Goal: Task Accomplishment & Management: Manage account settings

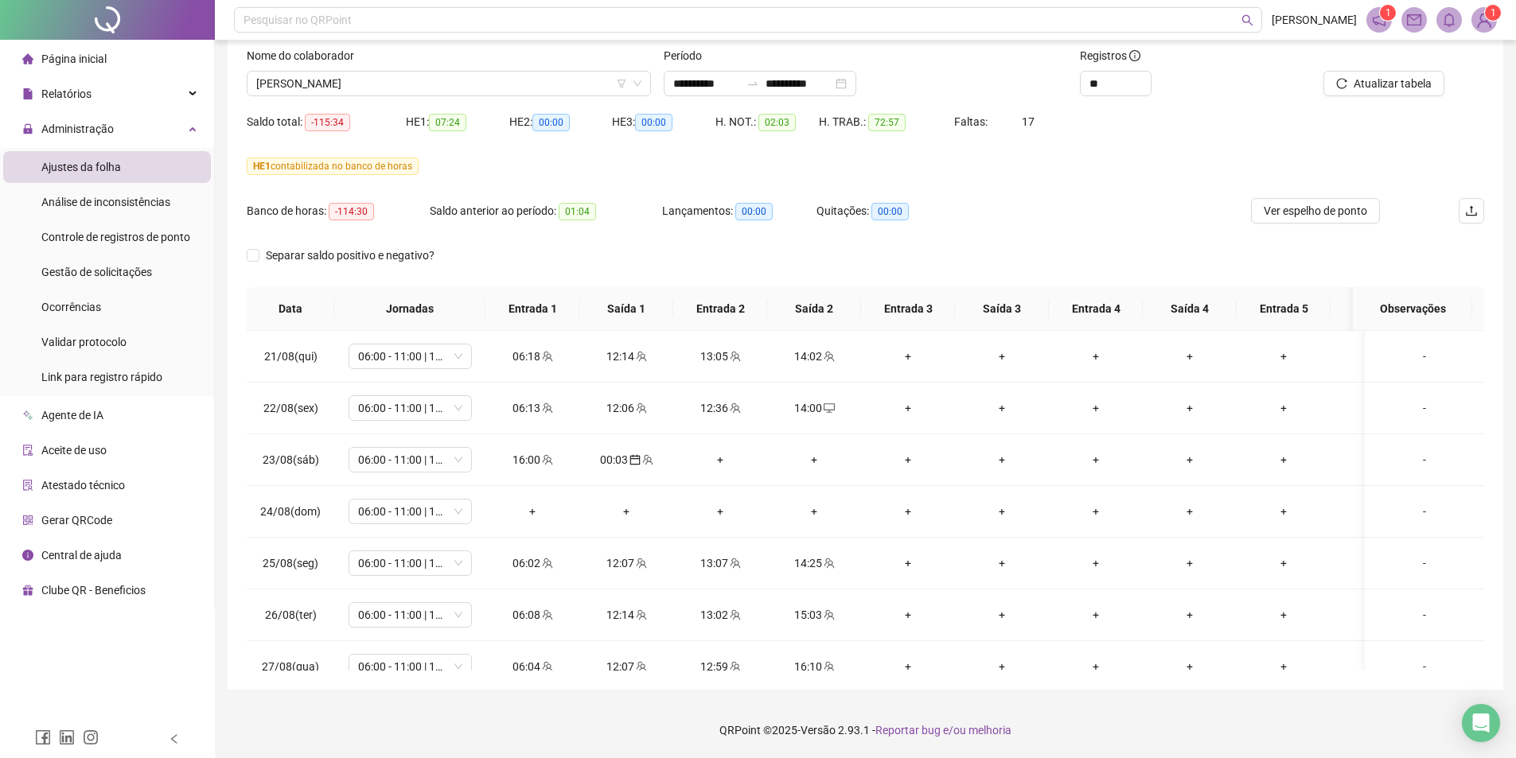
scroll to position [1120, 0]
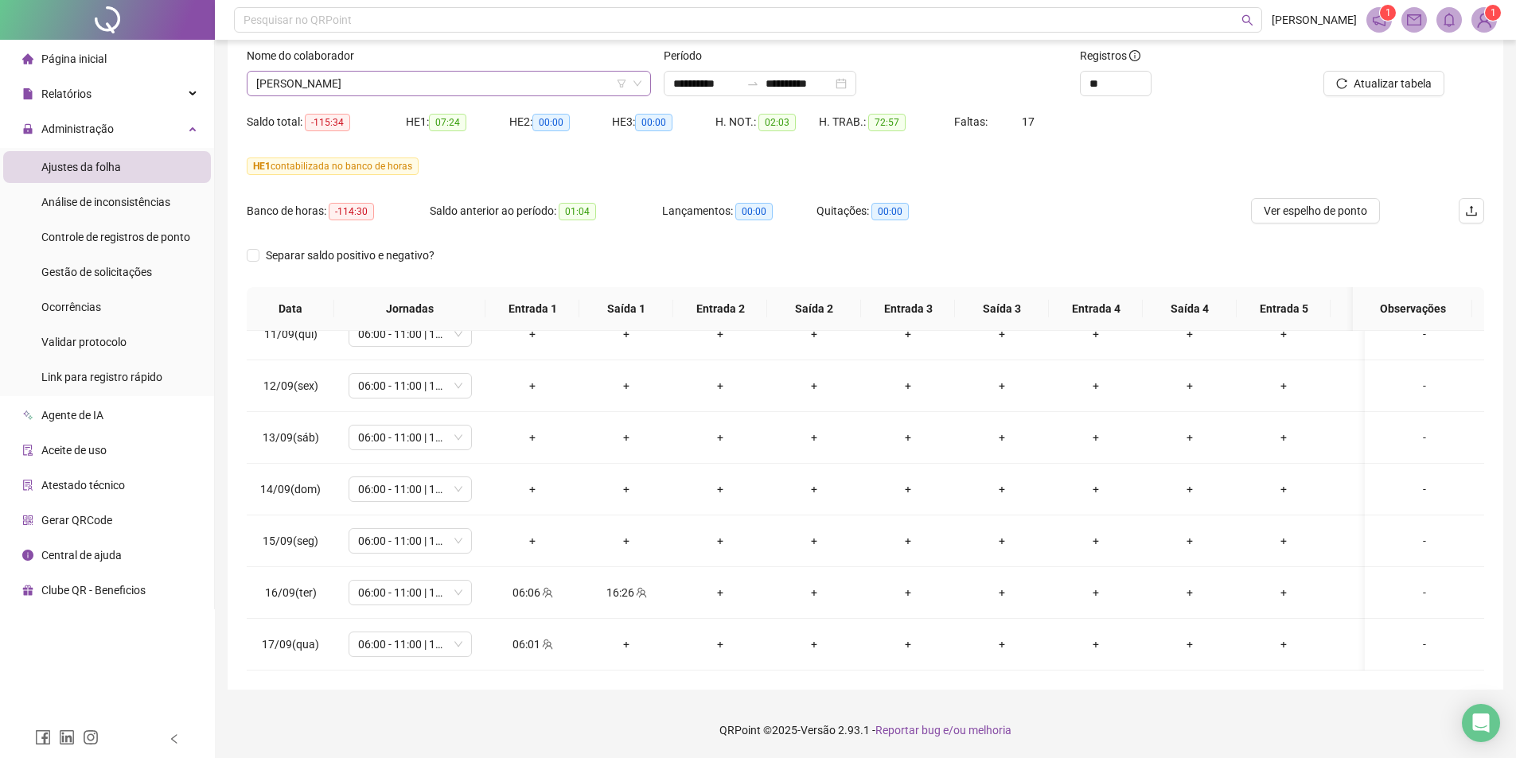
click at [478, 80] on span "[PERSON_NAME]" at bounding box center [448, 84] width 385 height 24
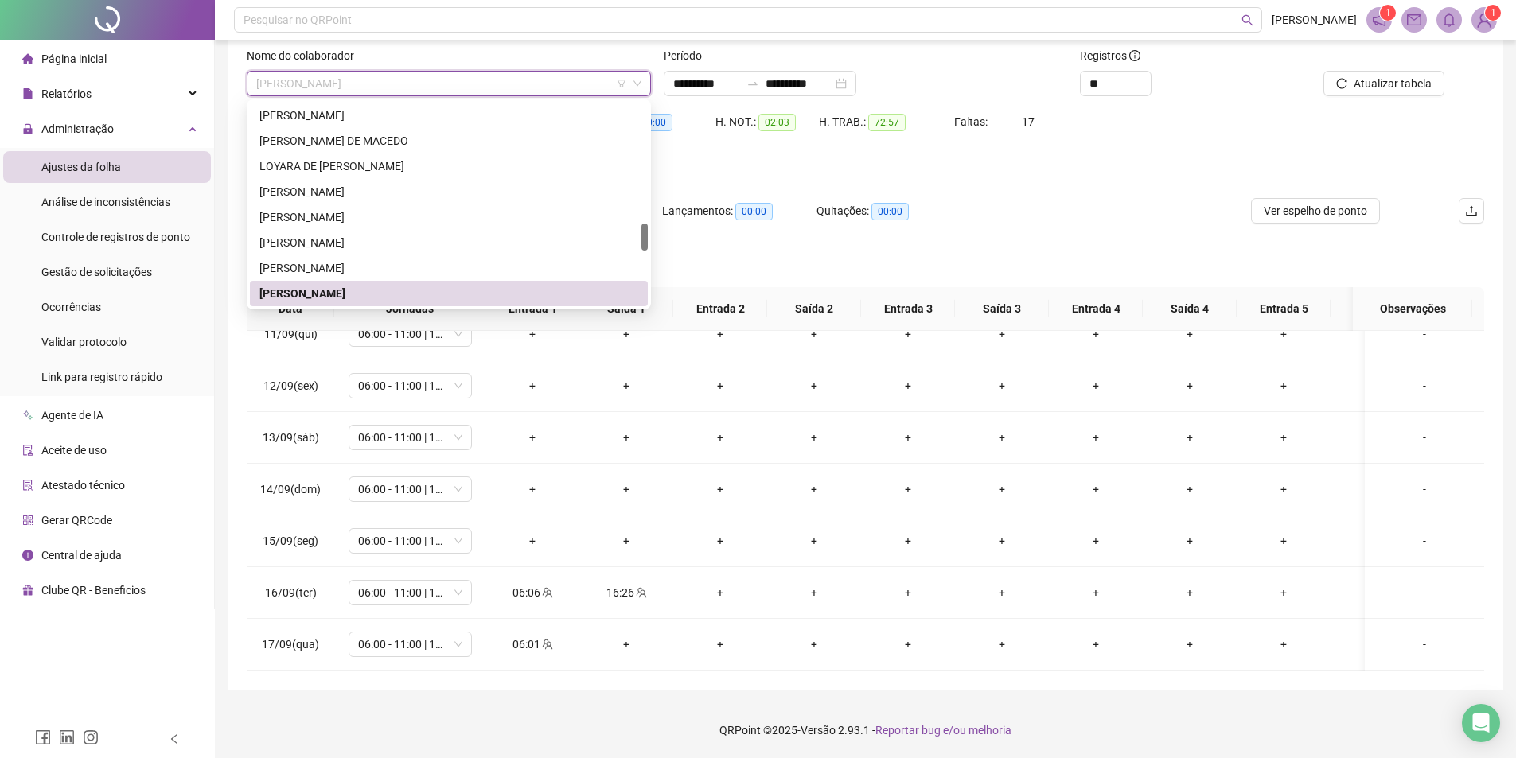
click at [1501, 6] on header "Pesquisar no QRPoint [PERSON_NAME] 1 1" at bounding box center [865, 20] width 1301 height 40
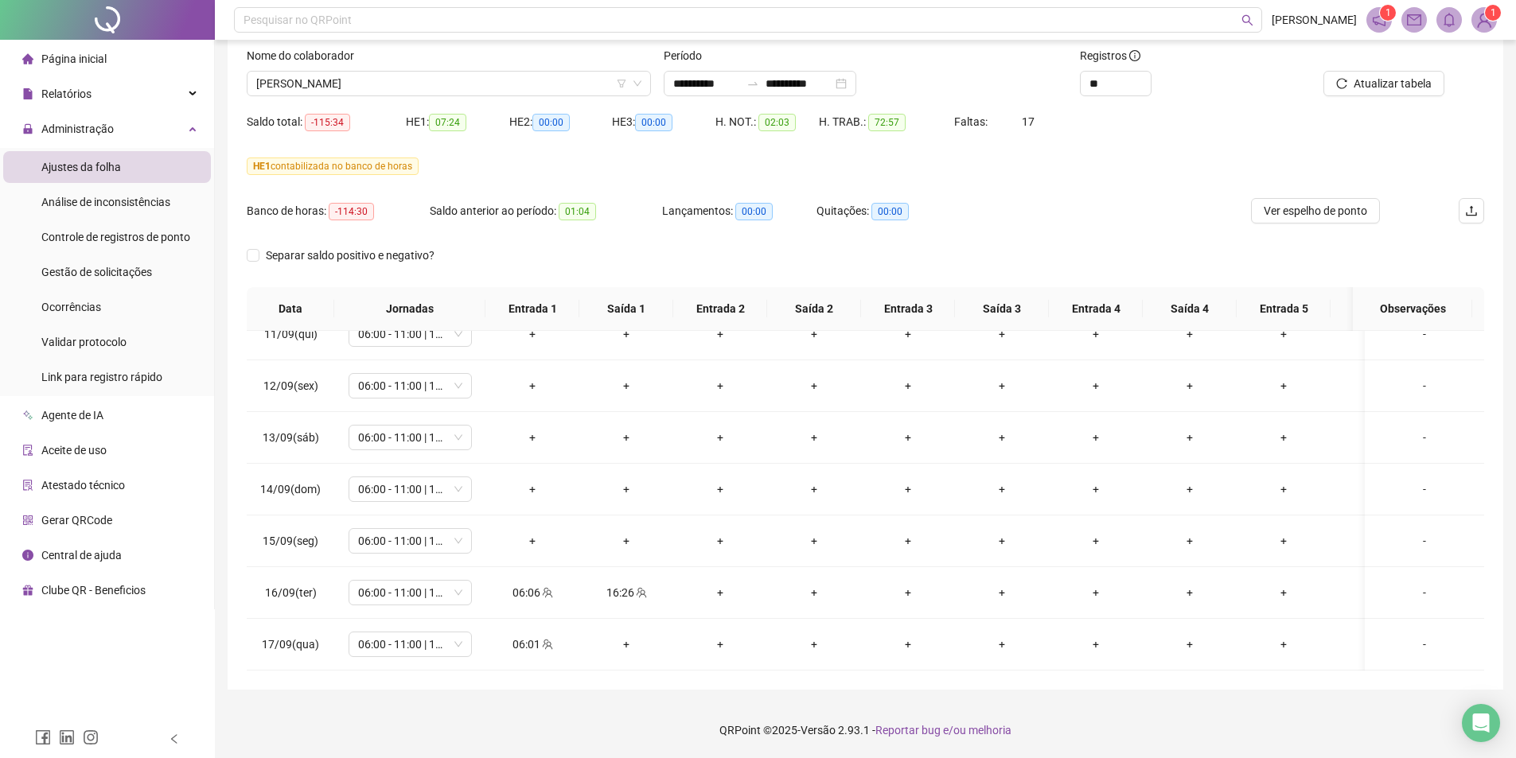
click at [1492, 14] on span "1" at bounding box center [1493, 12] width 6 height 11
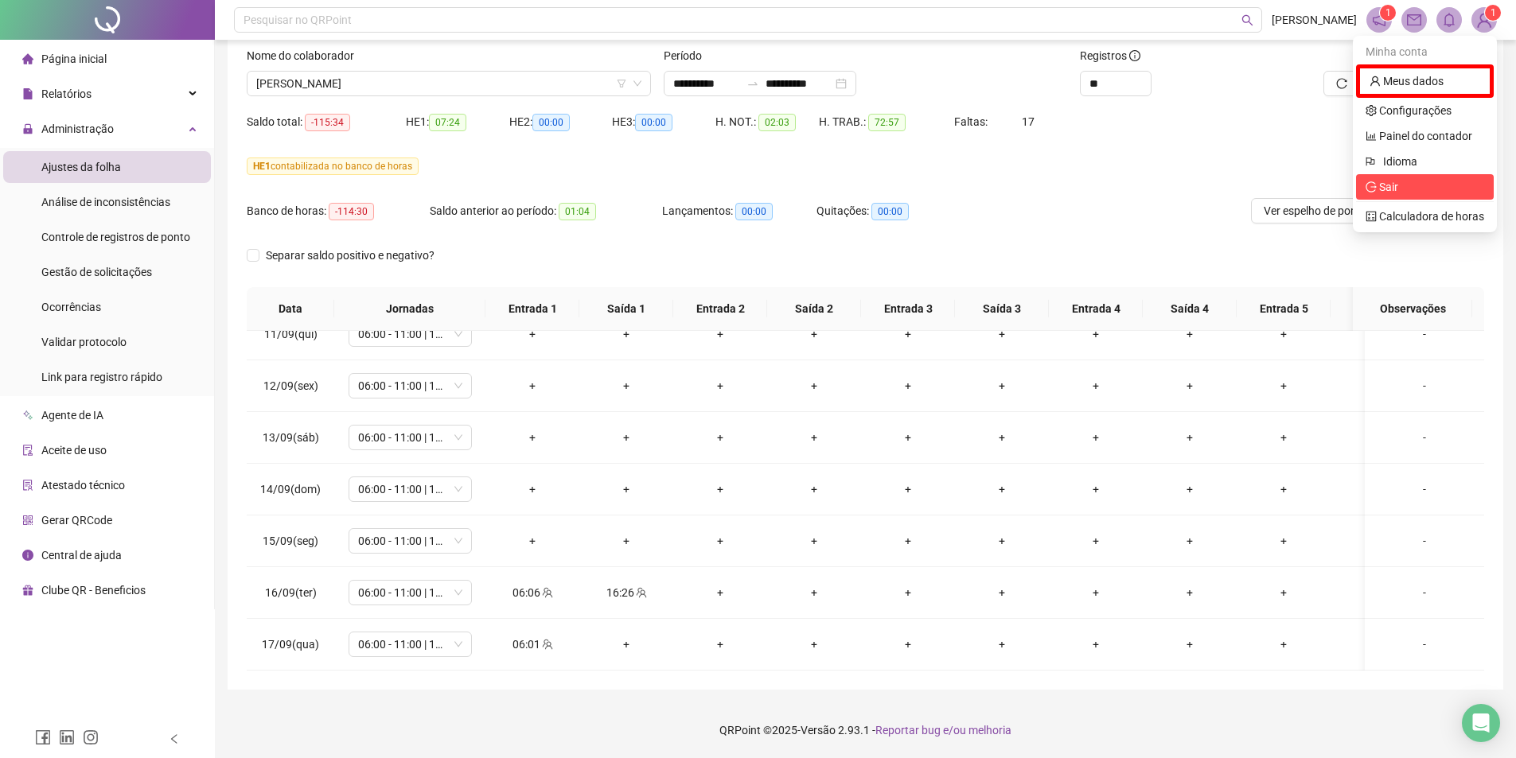
click at [1417, 187] on span "Sair" at bounding box center [1424, 187] width 119 height 18
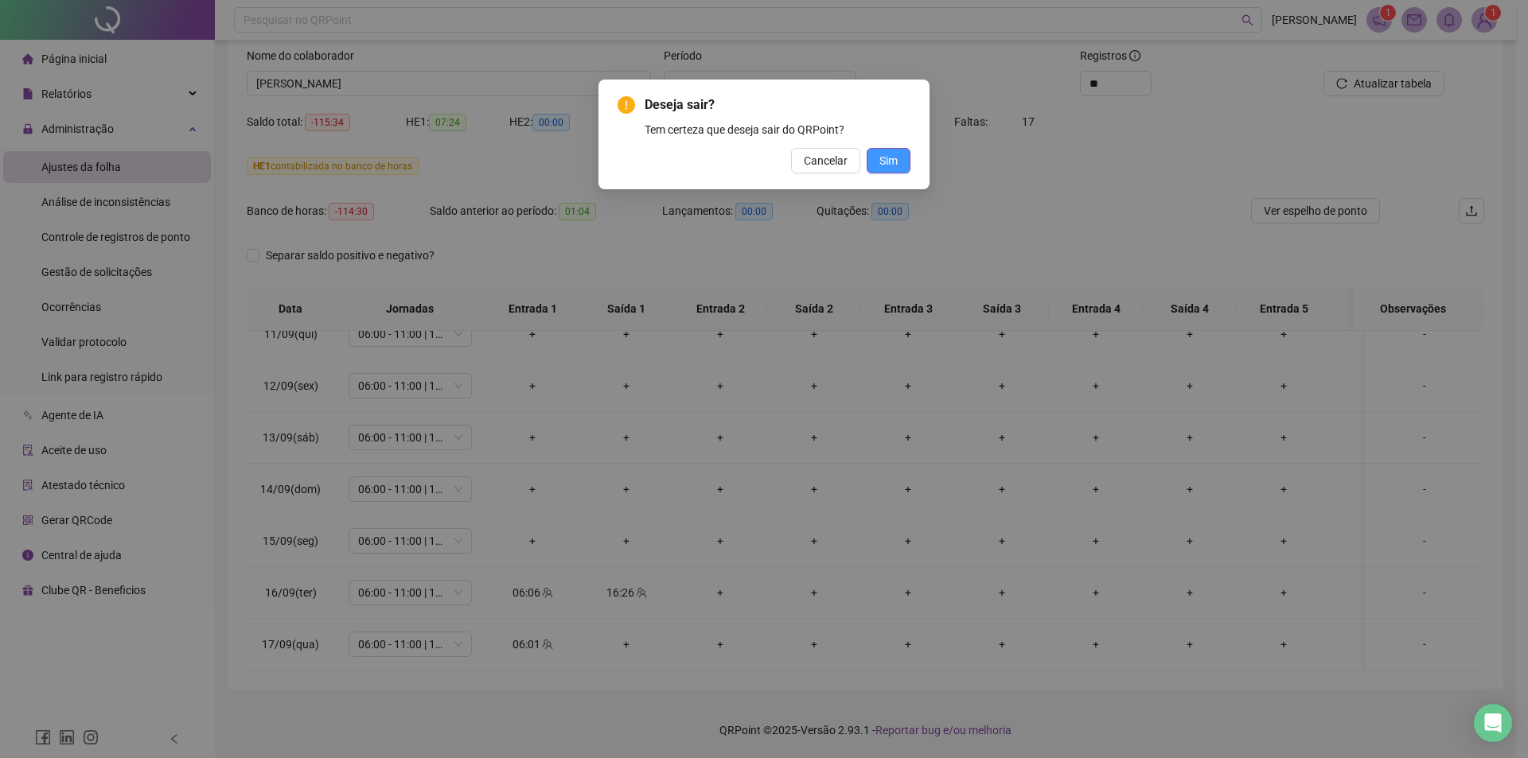
click at [880, 161] on span "Sim" at bounding box center [888, 161] width 18 height 18
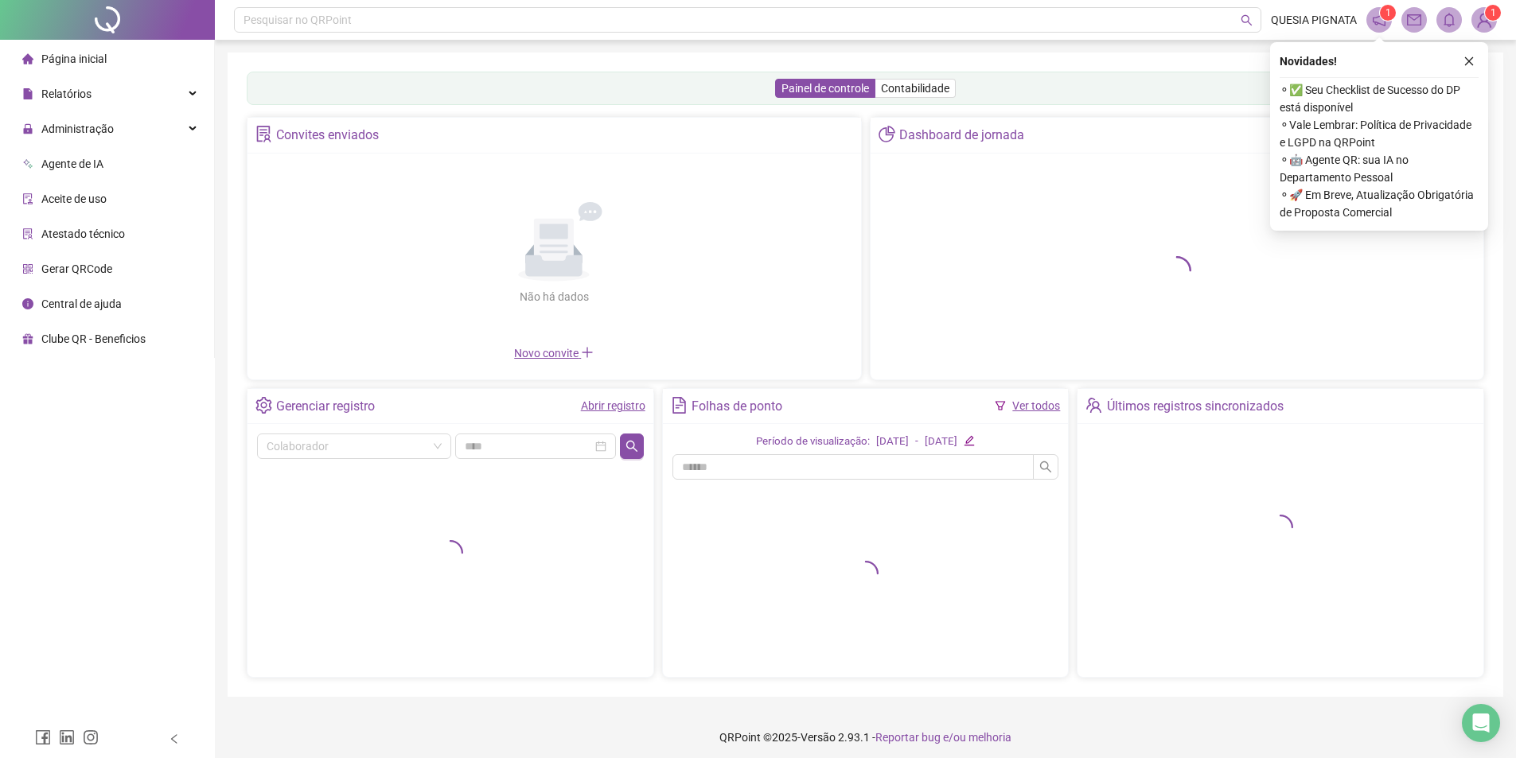
click at [143, 133] on div "Administração" at bounding box center [107, 129] width 208 height 32
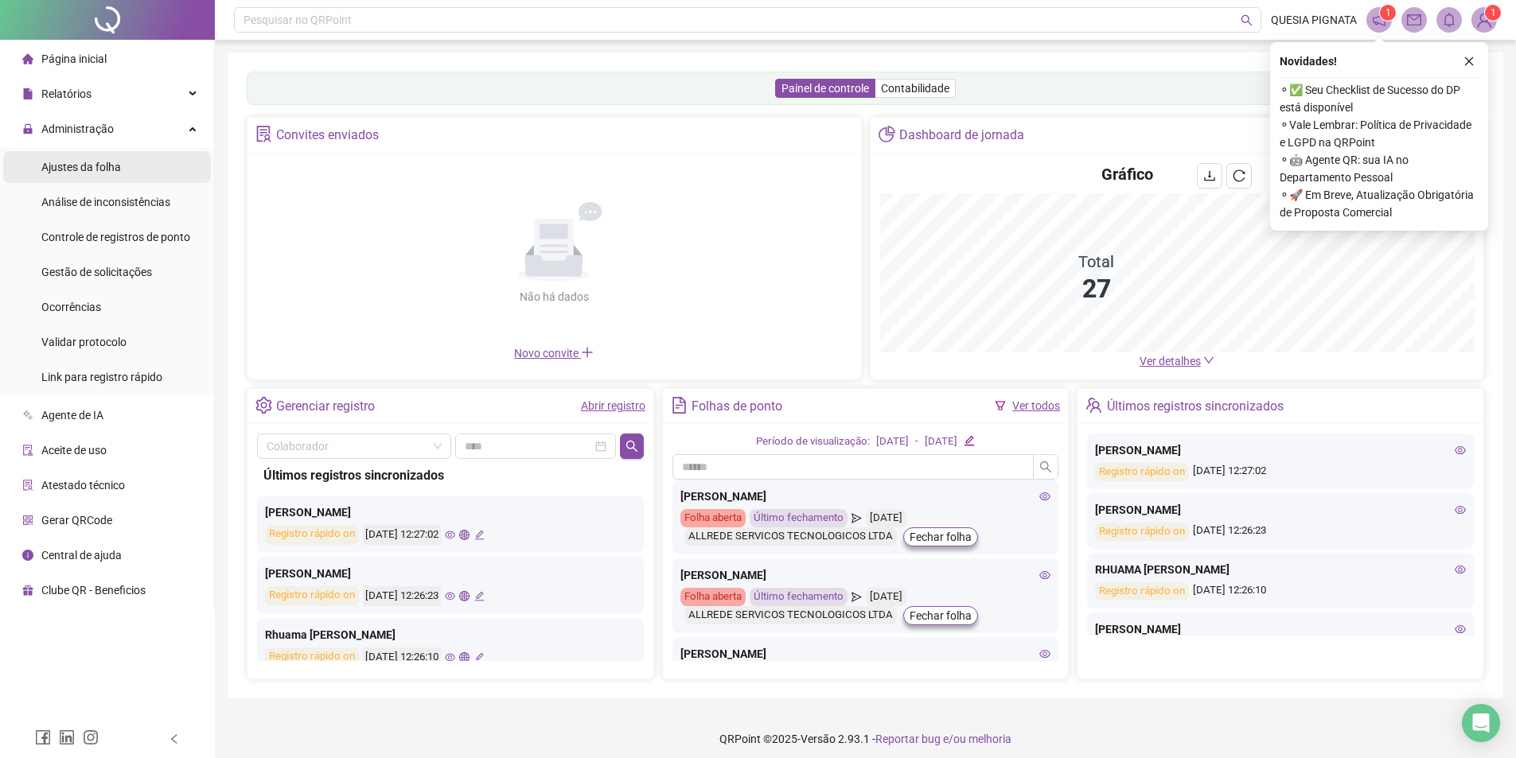
click at [105, 168] on span "Ajustes da folha" at bounding box center [81, 167] width 80 height 13
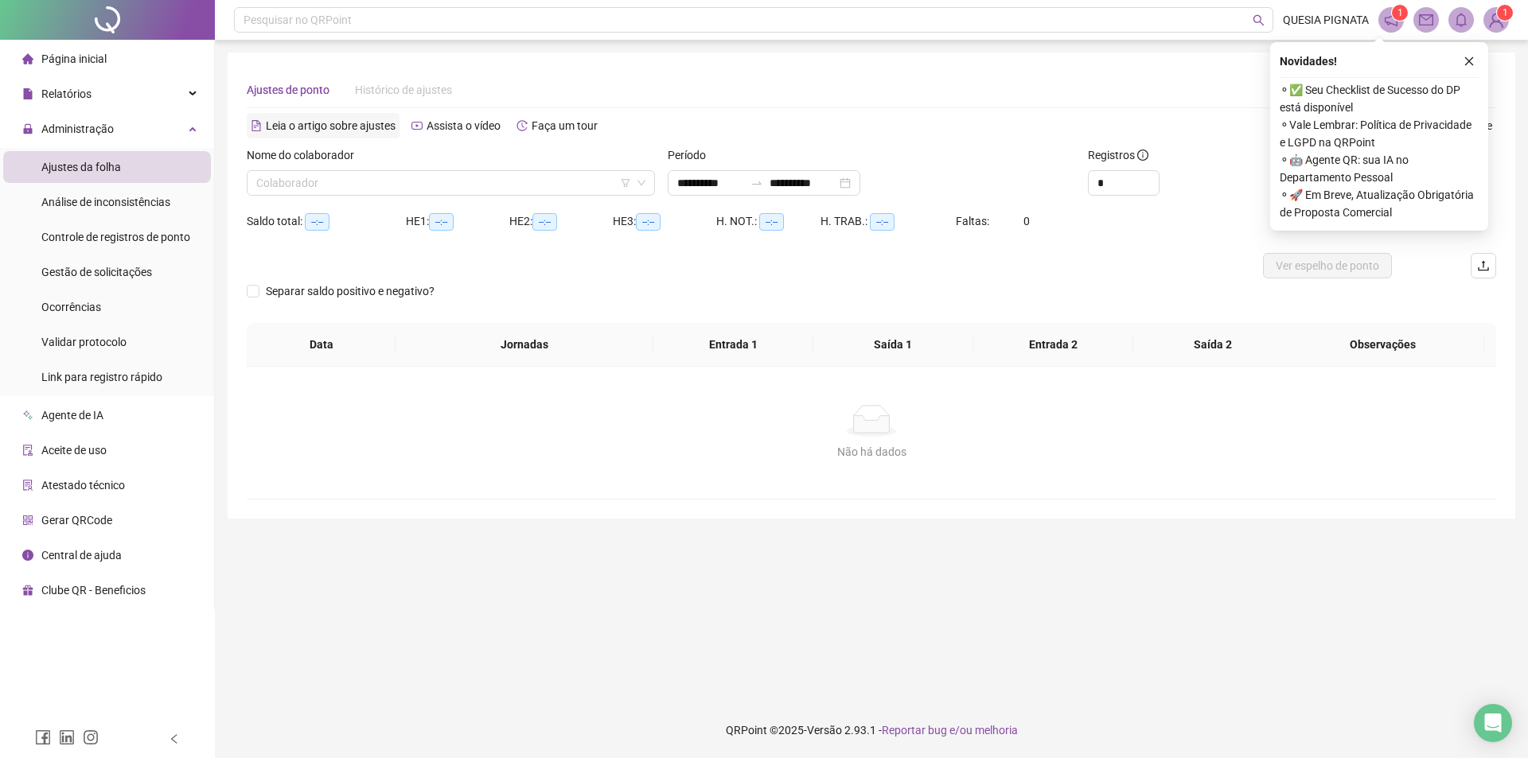
type input "**********"
click at [345, 177] on input "search" at bounding box center [443, 183] width 375 height 24
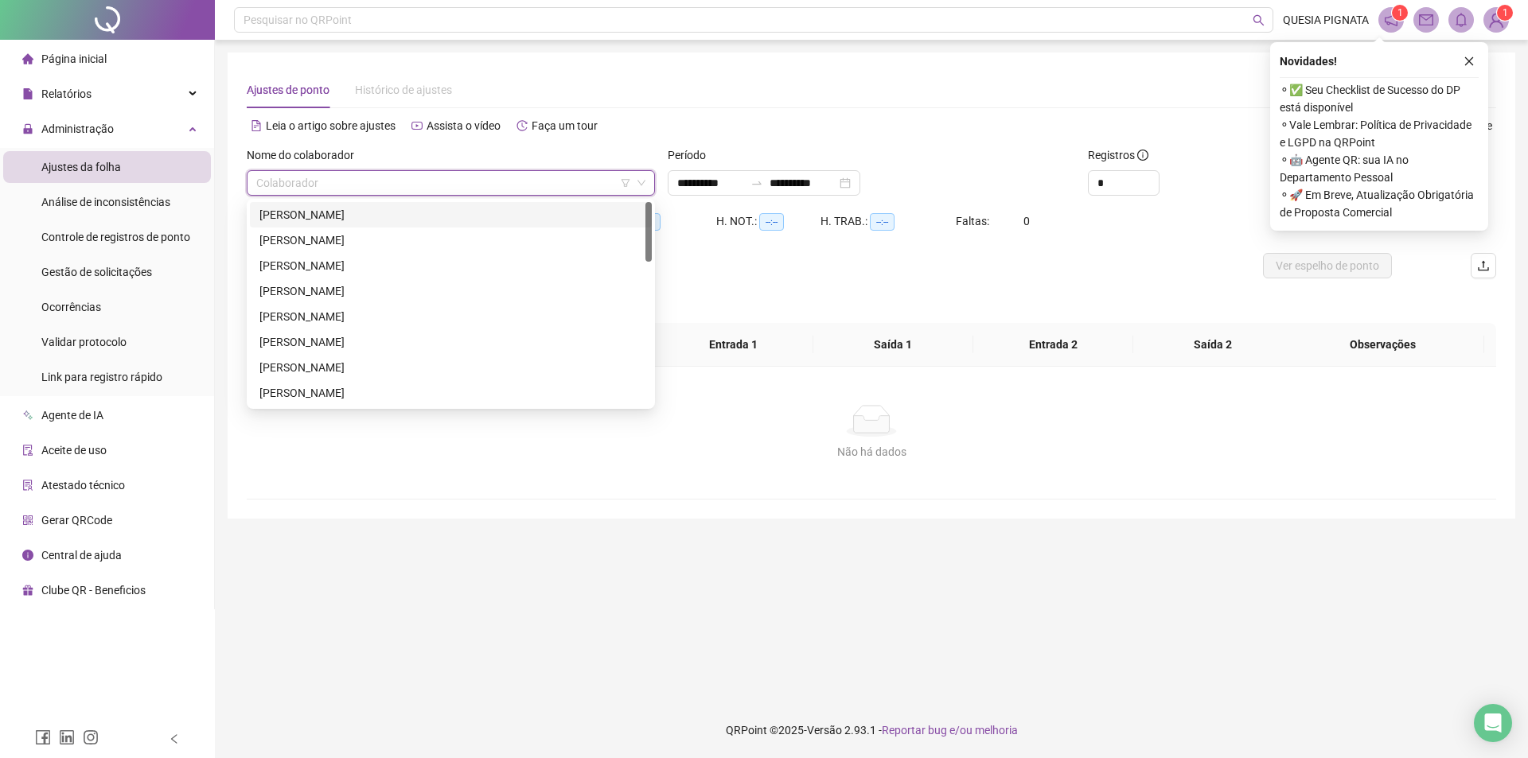
click at [331, 206] on div "[PERSON_NAME]" at bounding box center [450, 215] width 383 height 18
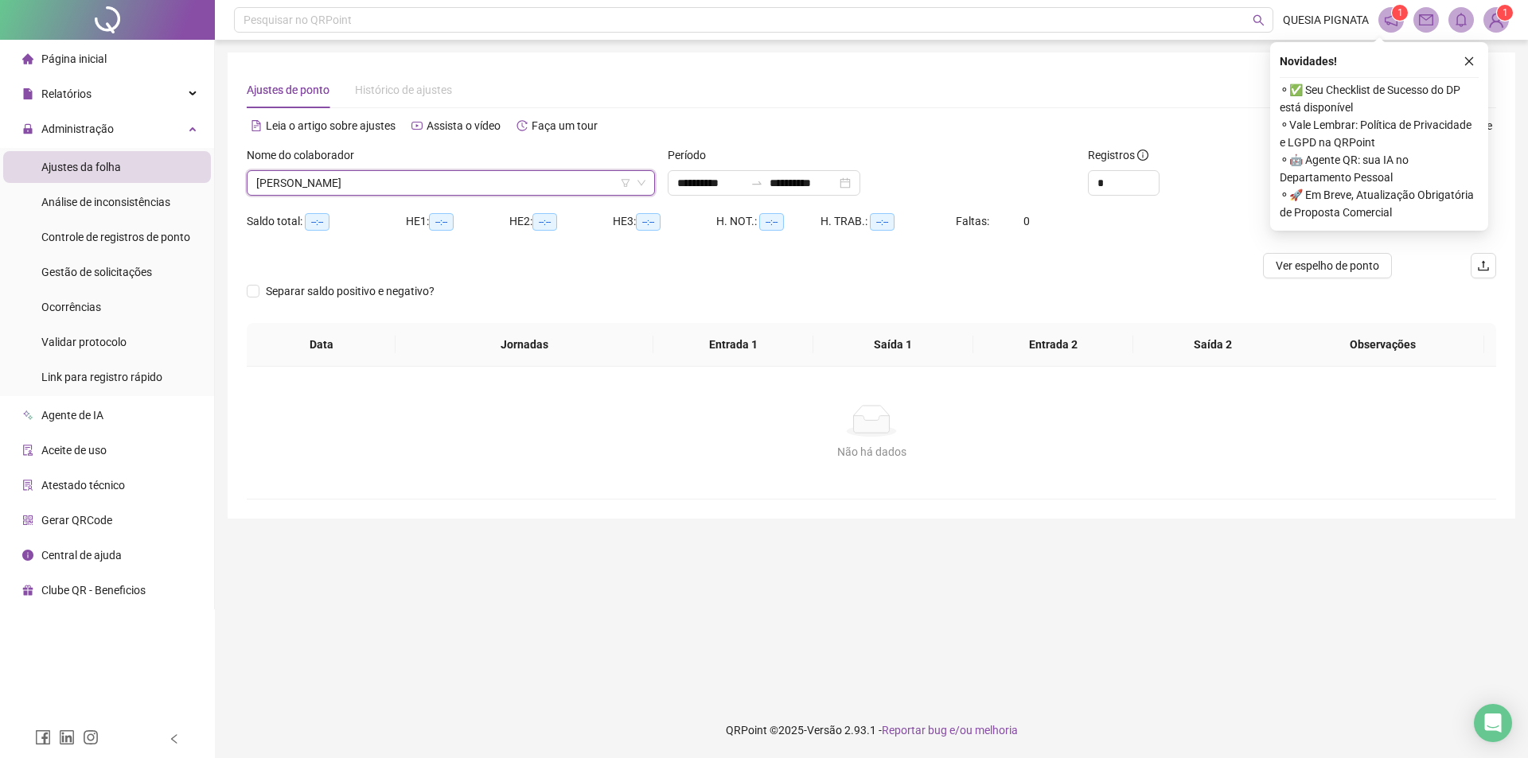
click at [365, 182] on span "ALANA DE SOUZA MOREIRA" at bounding box center [450, 183] width 389 height 24
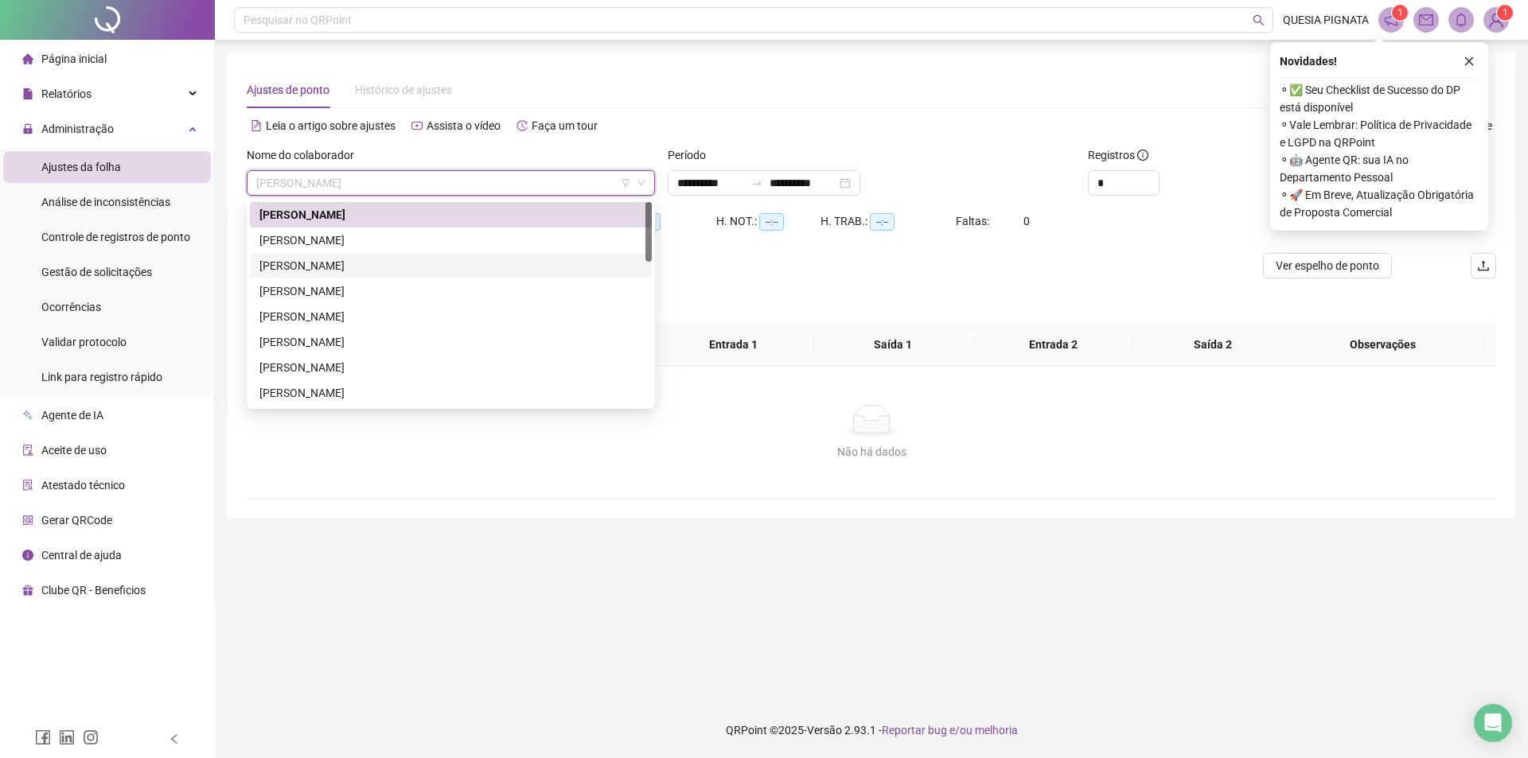
click at [336, 234] on div "ALANY CRISTINE NOVAES DE SOUSA" at bounding box center [450, 241] width 383 height 18
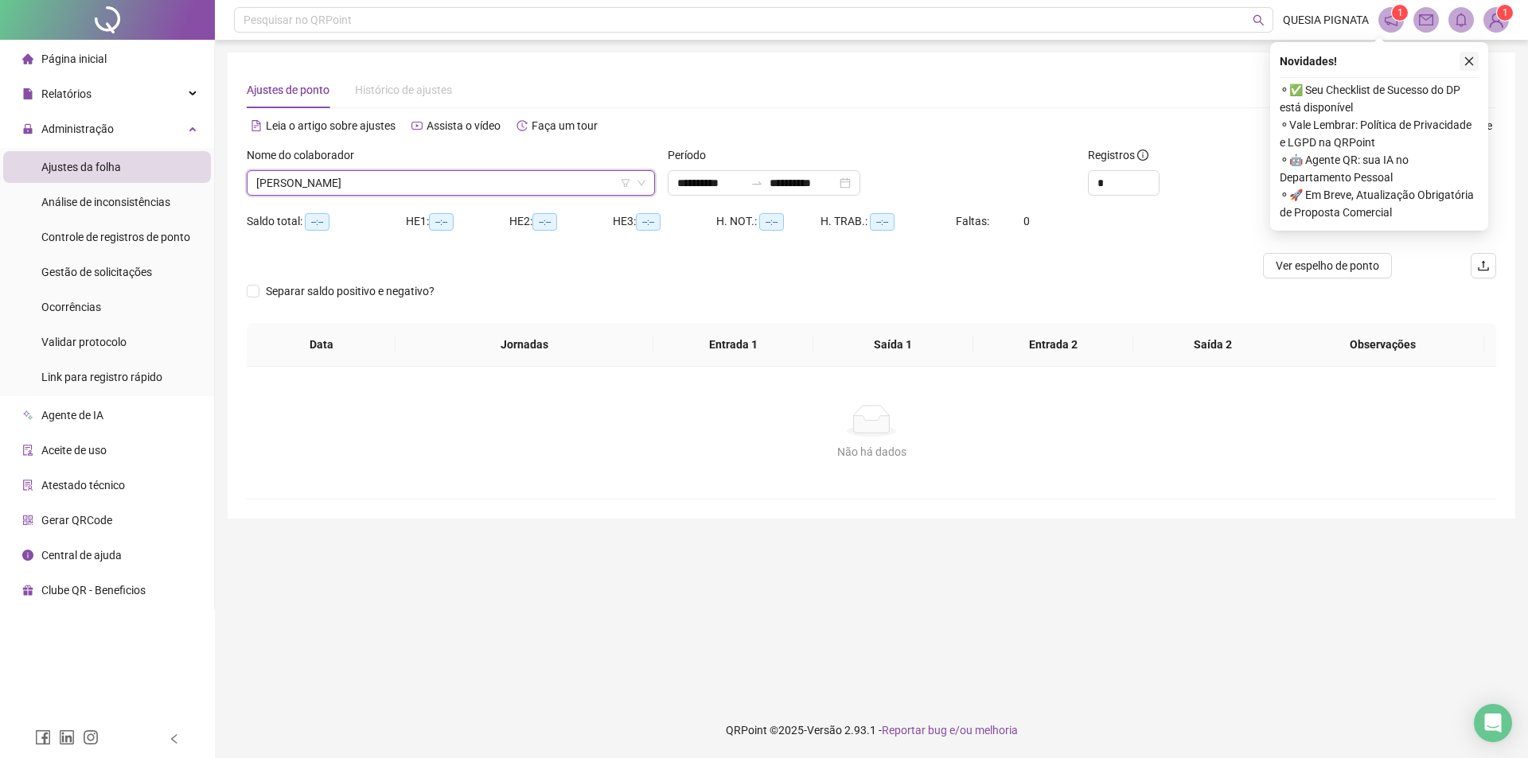
click at [1473, 66] on icon "close" at bounding box center [1468, 61] width 11 height 11
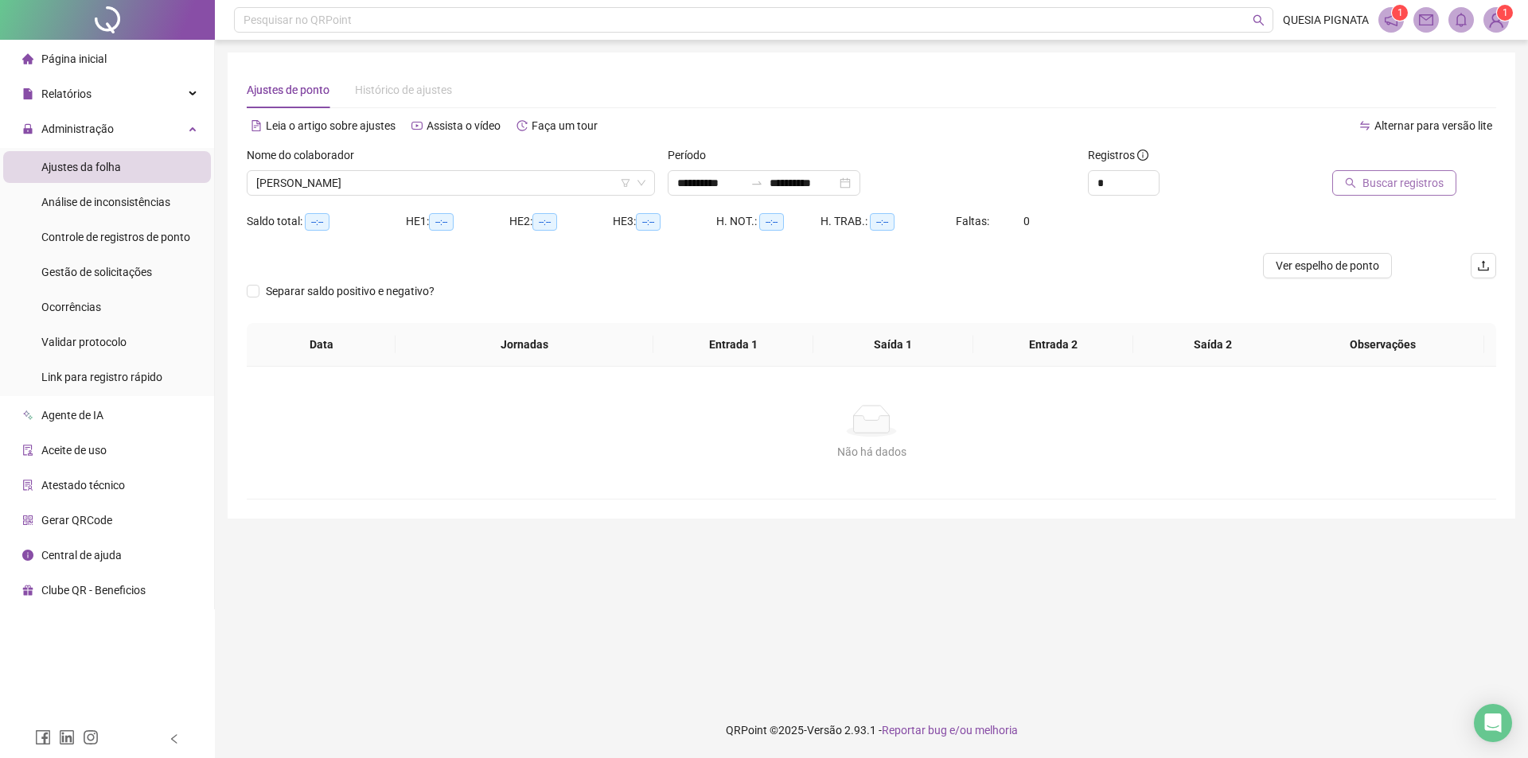
click at [1411, 180] on span "Buscar registros" at bounding box center [1402, 183] width 81 height 18
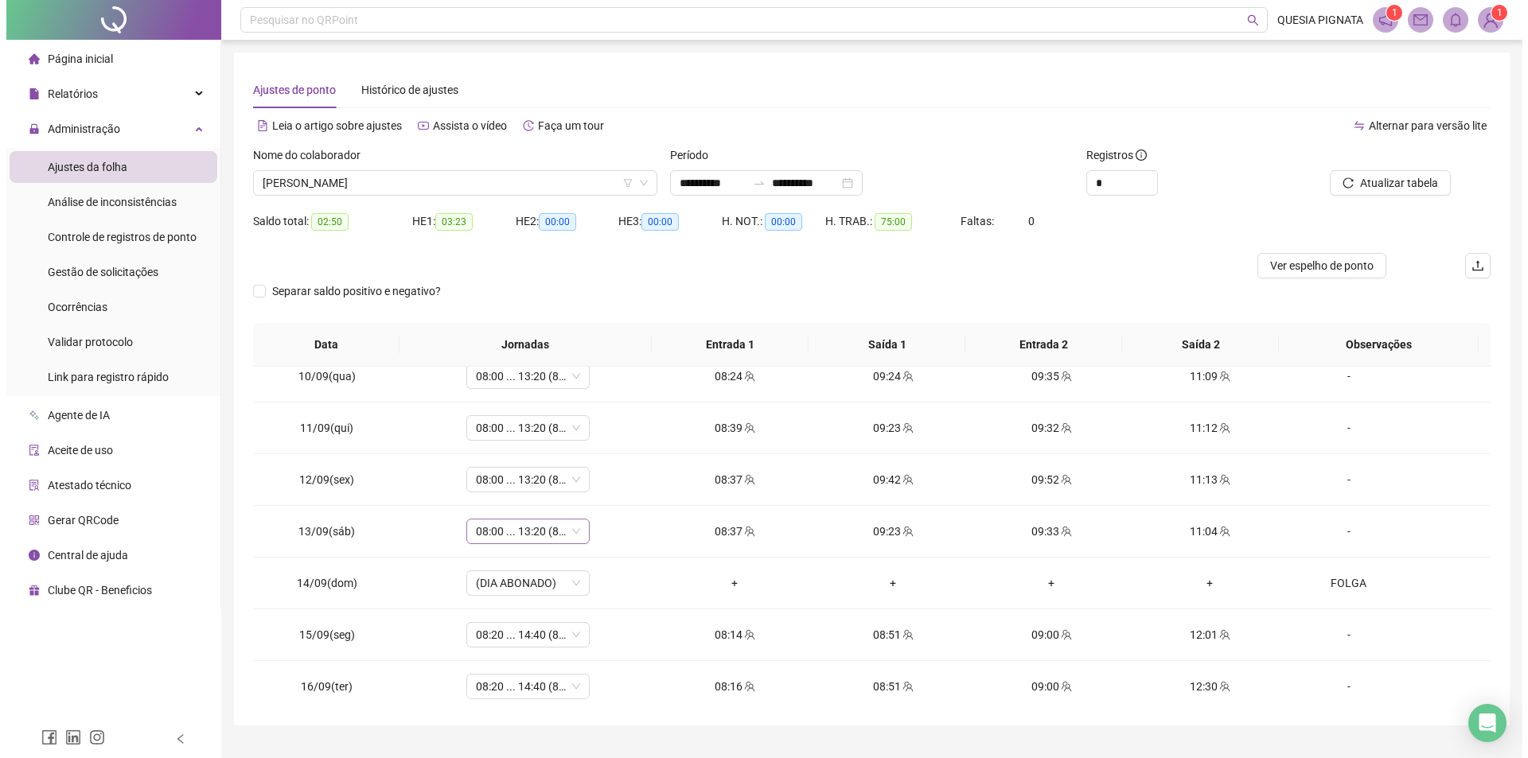
scroll to position [488, 0]
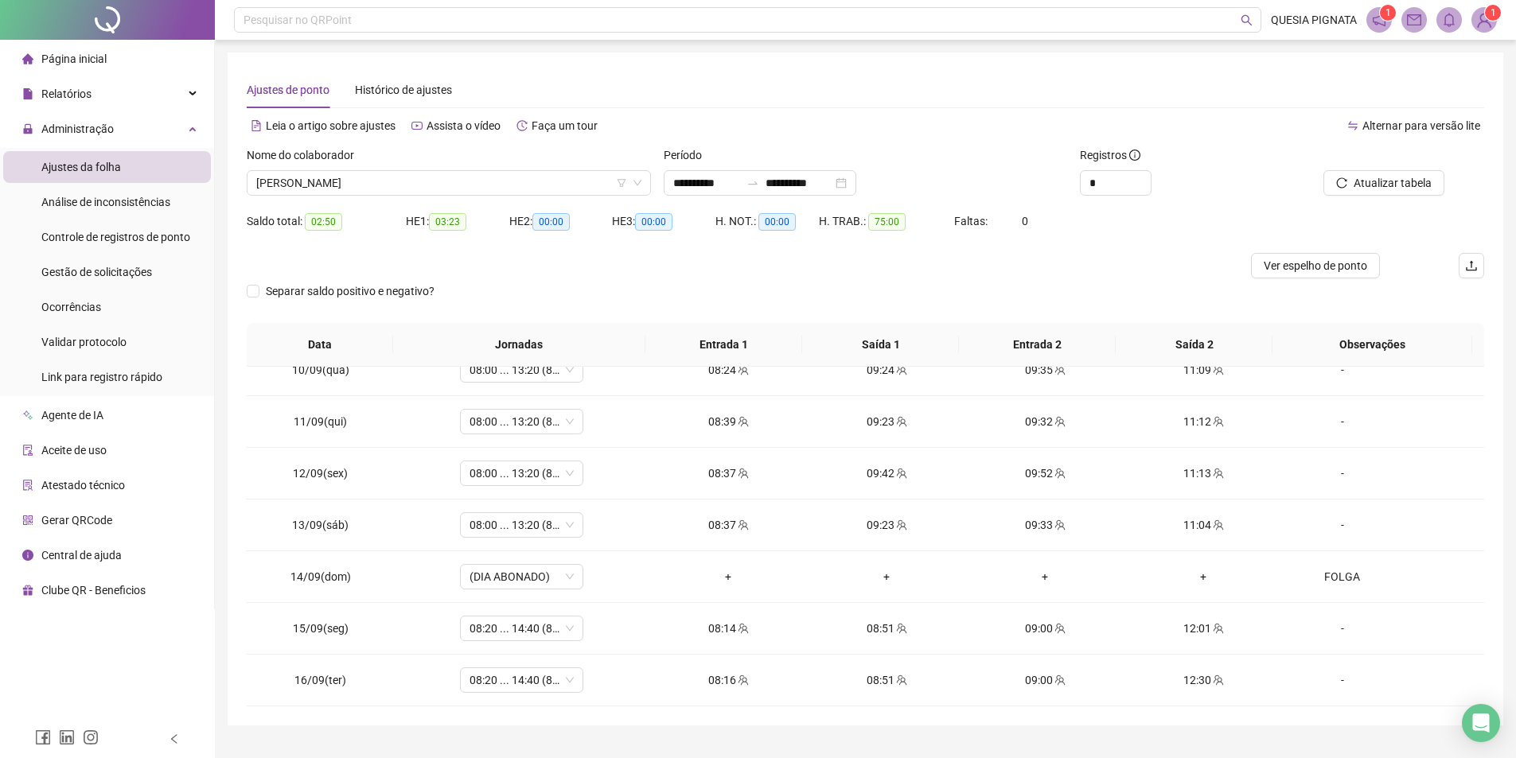
click at [461, 167] on div "Nome do colaborador" at bounding box center [449, 158] width 404 height 24
click at [472, 185] on span "ALANY CRISTINE NOVAES DE SOUSA" at bounding box center [448, 183] width 385 height 24
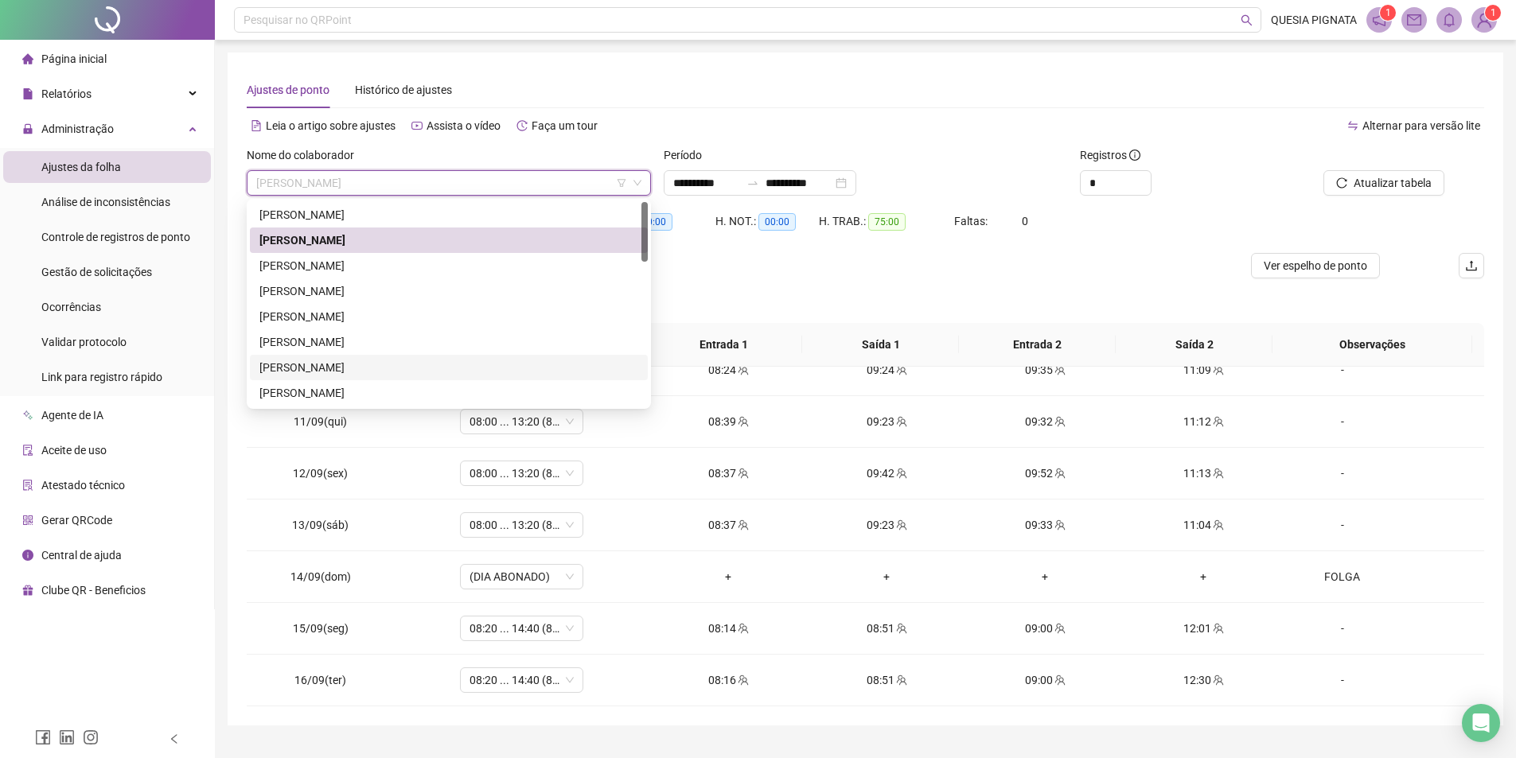
drag, startPoint x: 385, startPoint y: 366, endPoint x: 986, endPoint y: 263, distance: 609.5
click at [385, 366] on div "GABRIELLY ROCHA FERNANDES" at bounding box center [448, 368] width 379 height 18
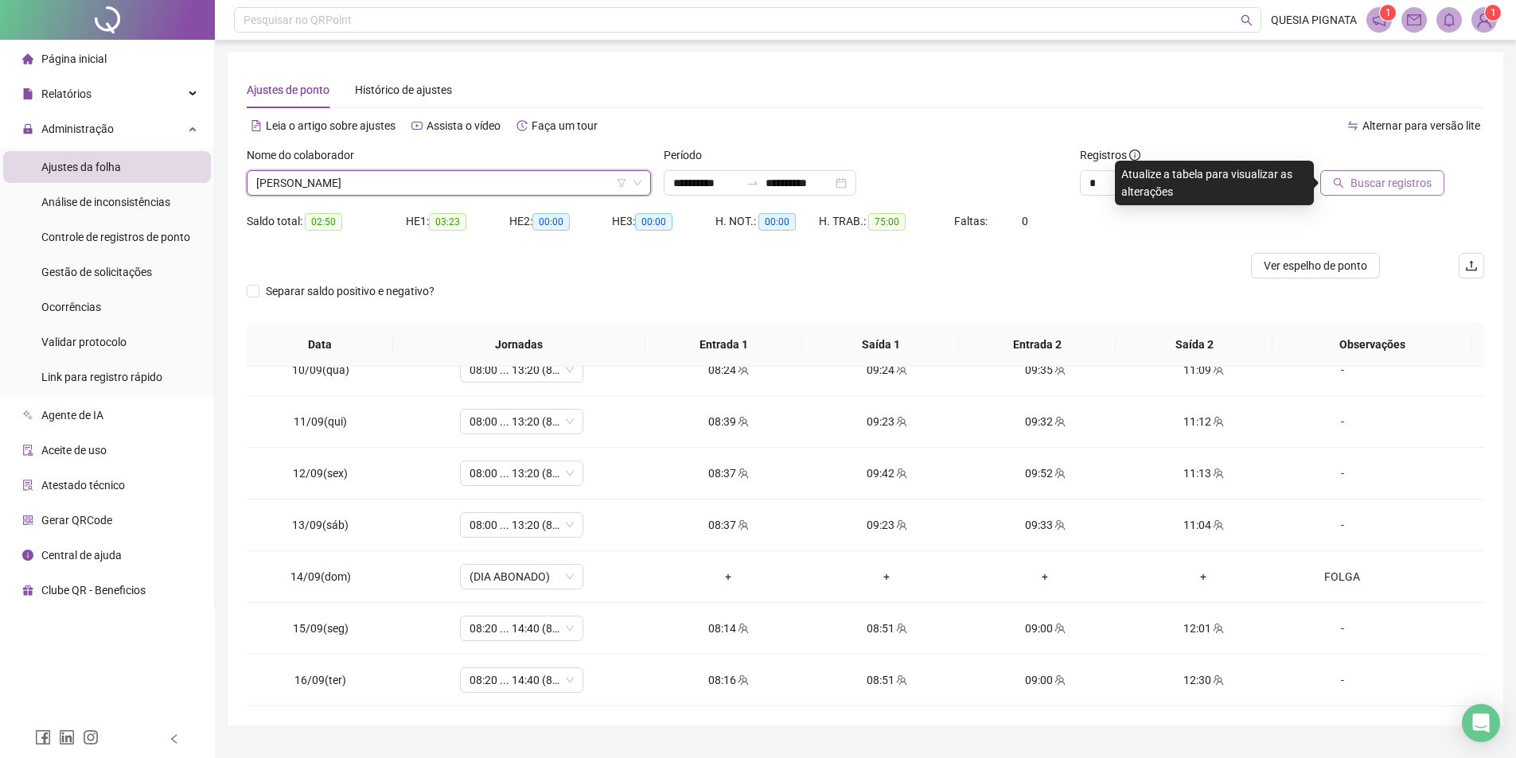
click at [1388, 185] on span "Buscar registros" at bounding box center [1390, 183] width 81 height 18
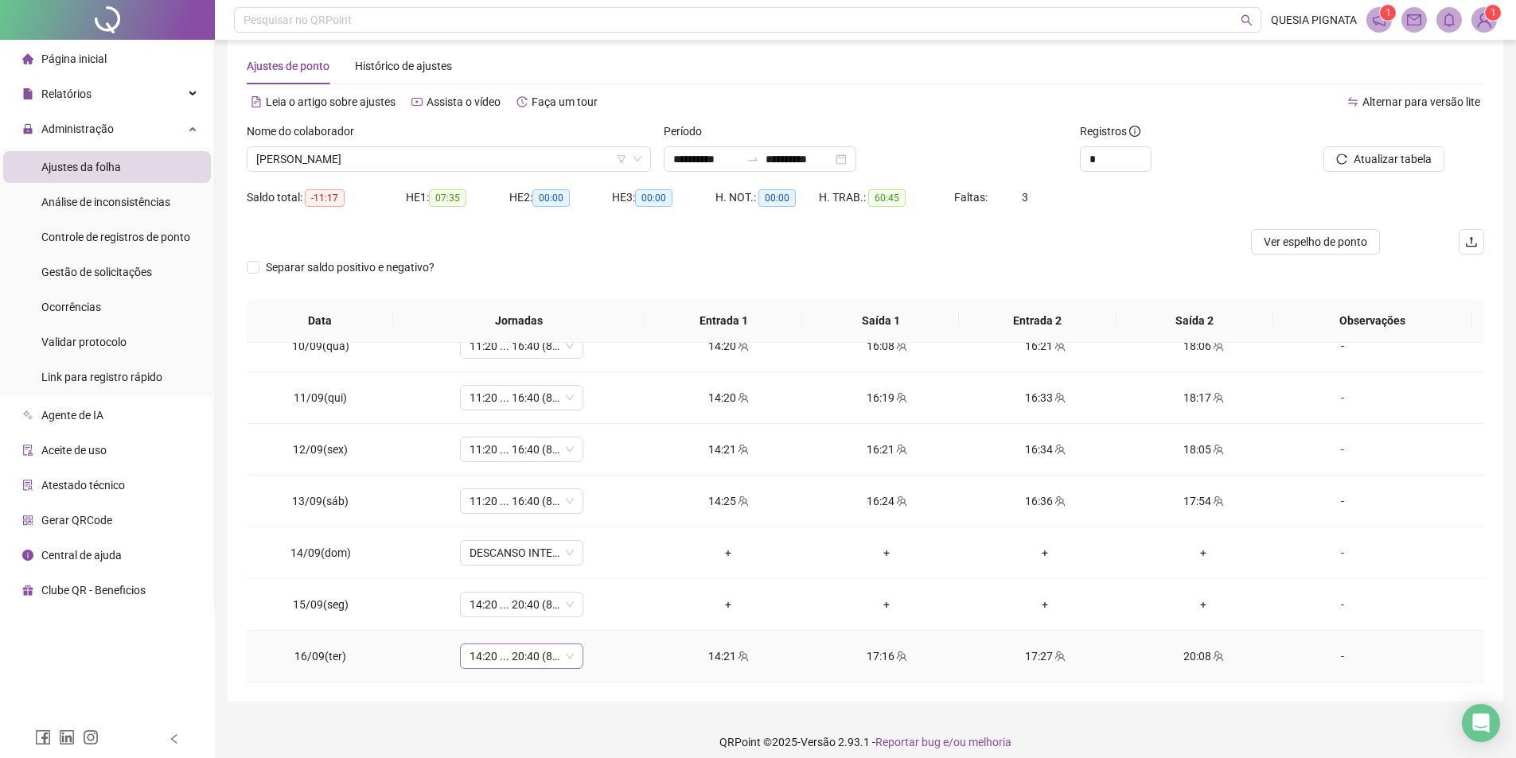
scroll to position [36, 0]
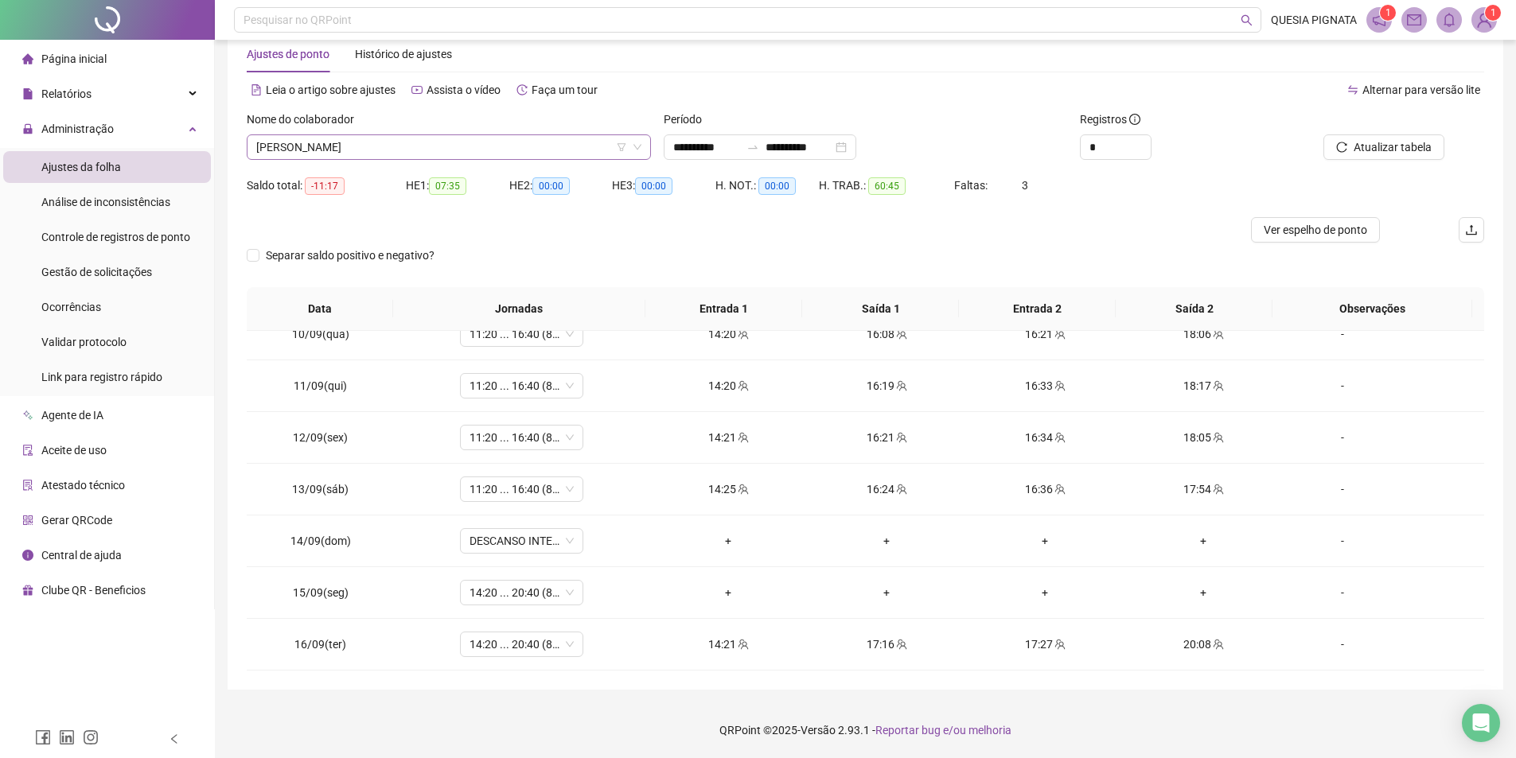
click at [493, 154] on span "GABRIELLY ROCHA FERNANDES" at bounding box center [448, 147] width 385 height 24
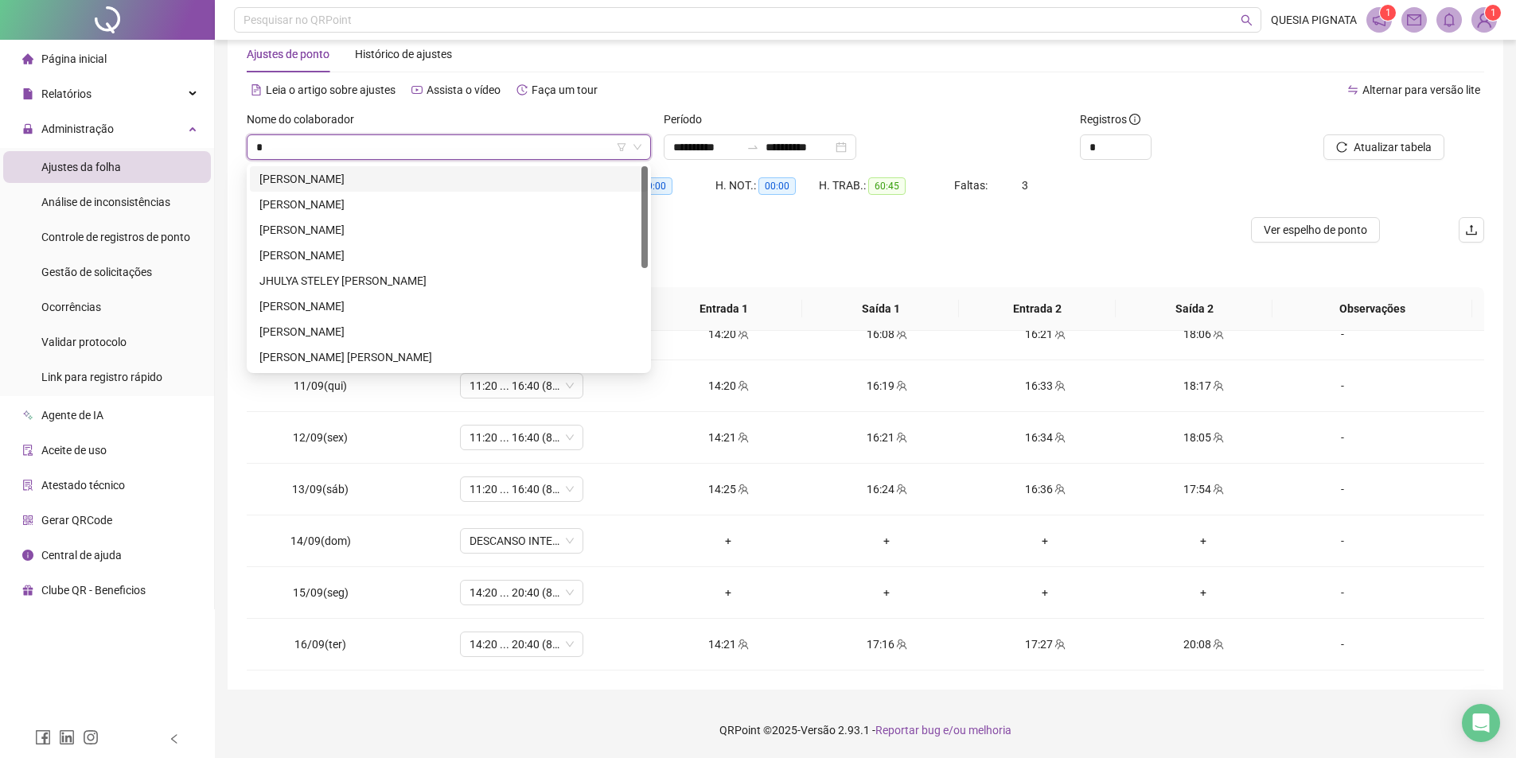
type input "**"
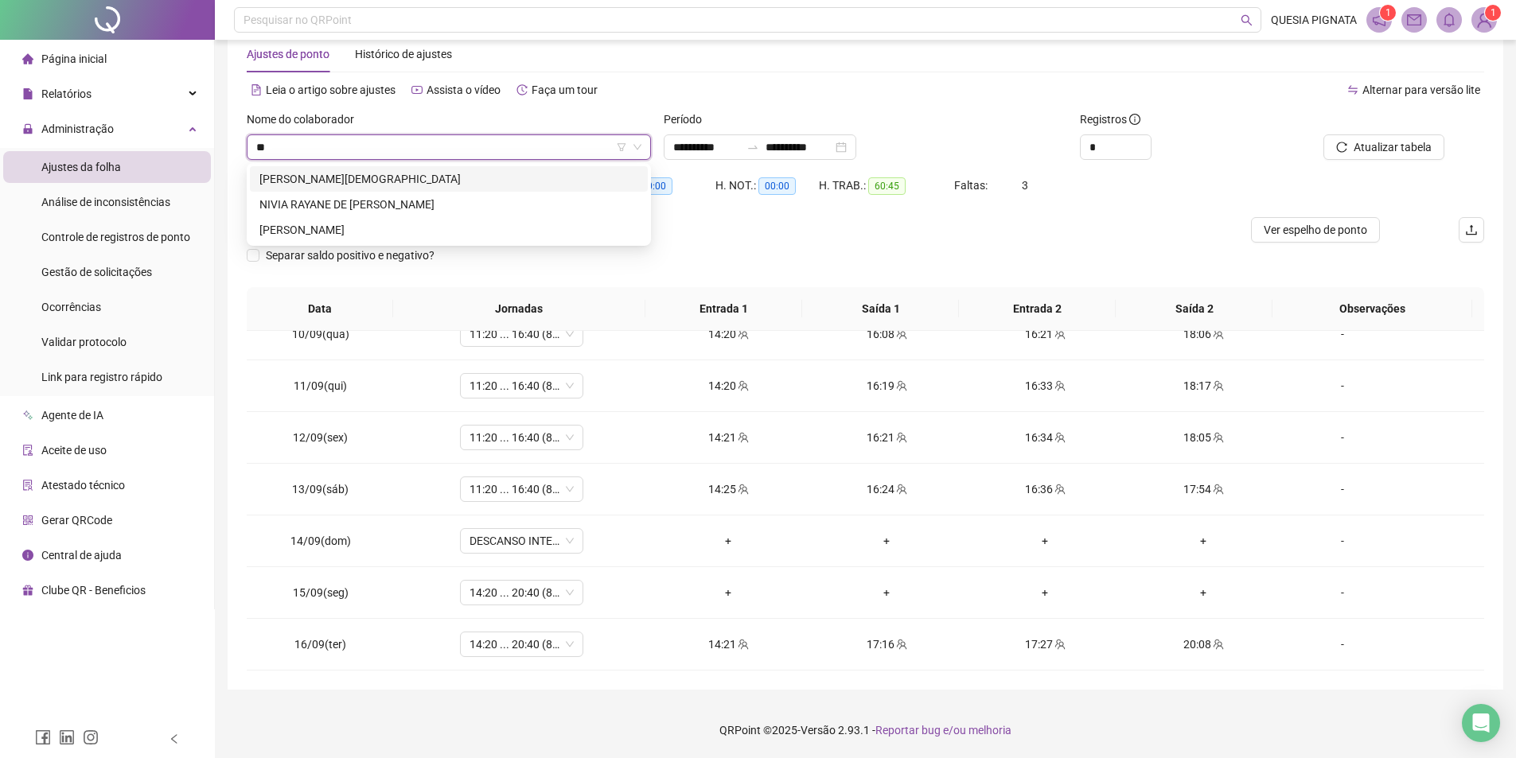
click at [516, 184] on div "NICOLLE VIEIRA BISPO" at bounding box center [448, 179] width 379 height 18
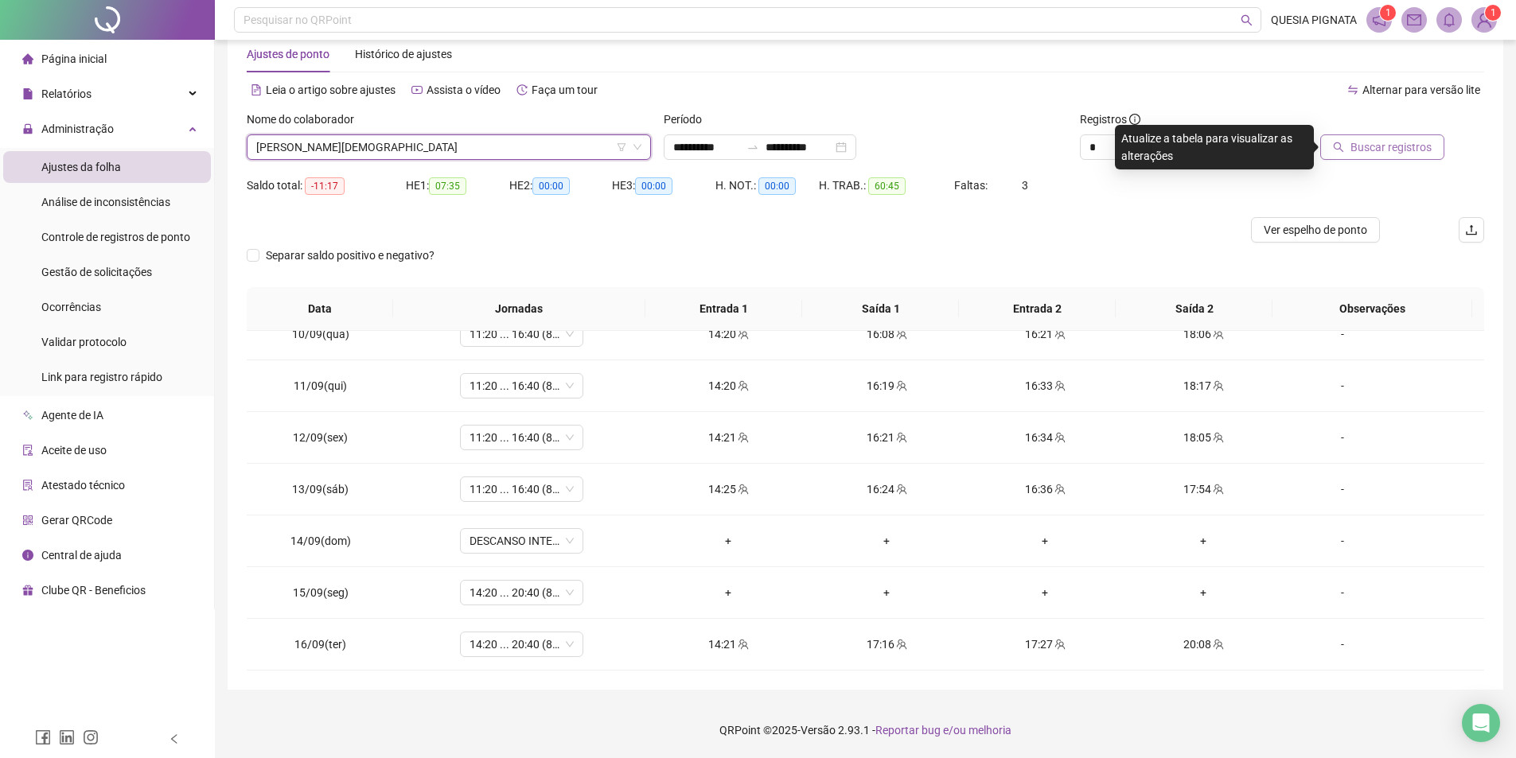
click at [1372, 149] on span "Buscar registros" at bounding box center [1390, 147] width 81 height 18
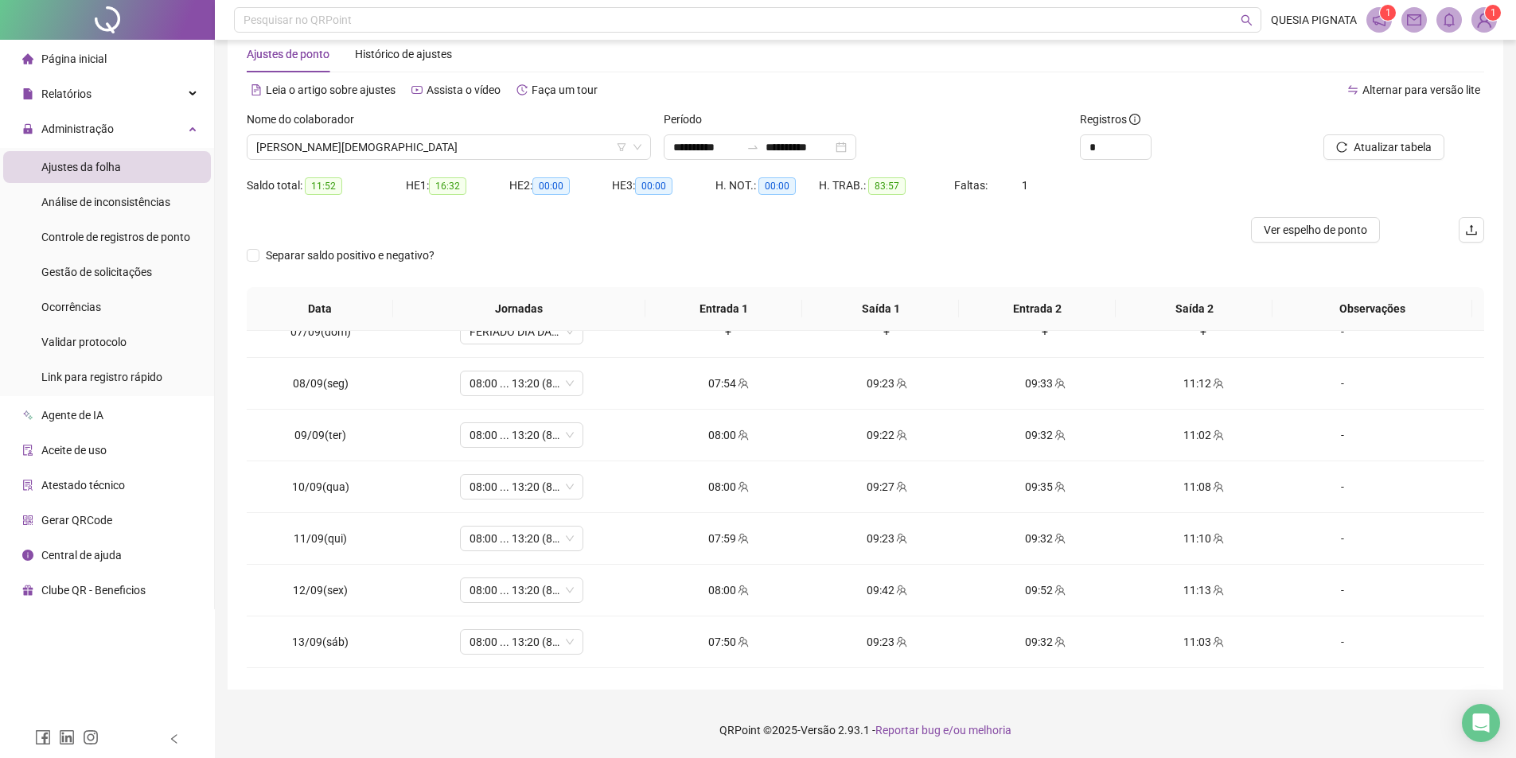
scroll to position [477, 0]
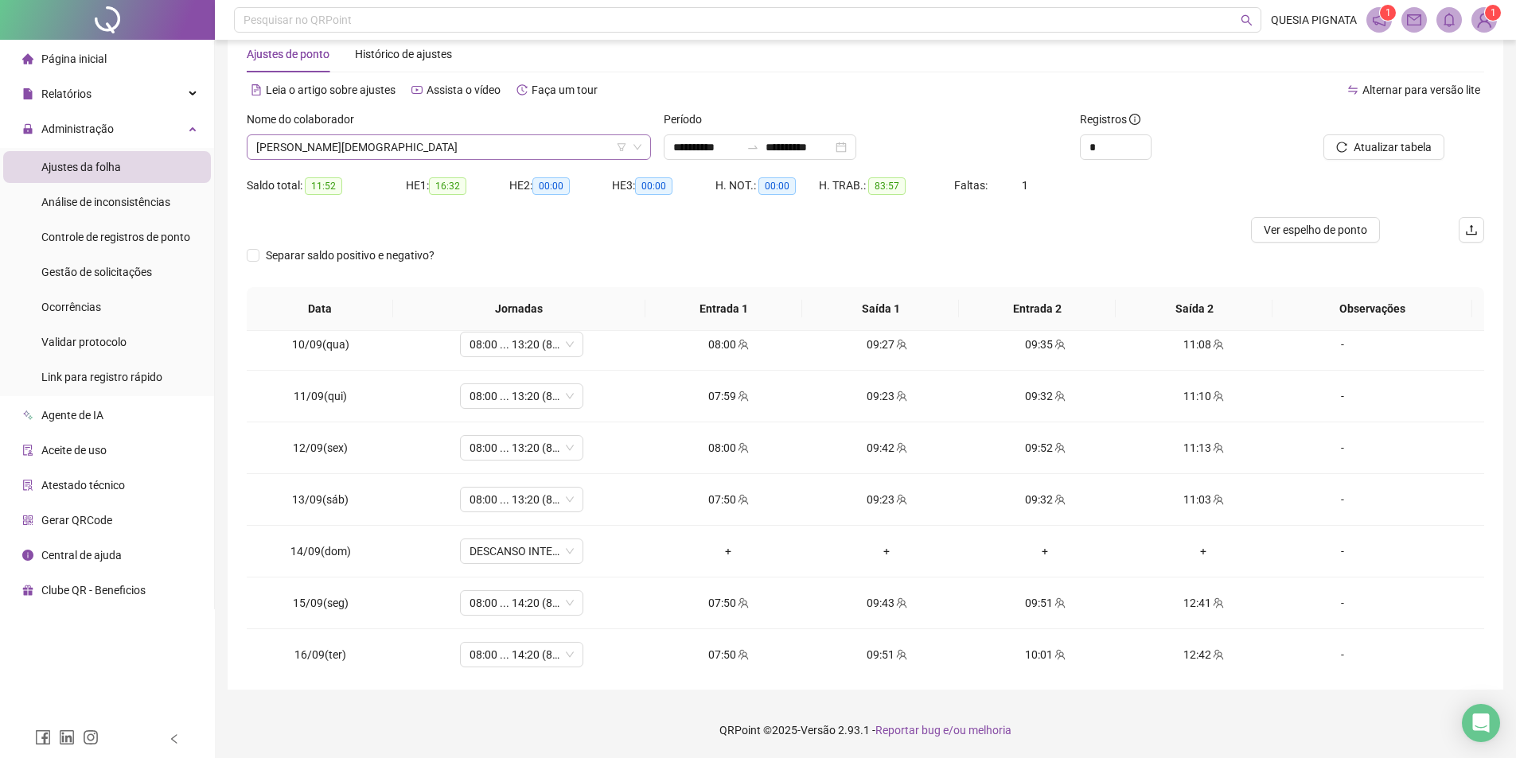
click at [360, 158] on span "NICOLLE VIEIRA BISPO" at bounding box center [448, 147] width 385 height 24
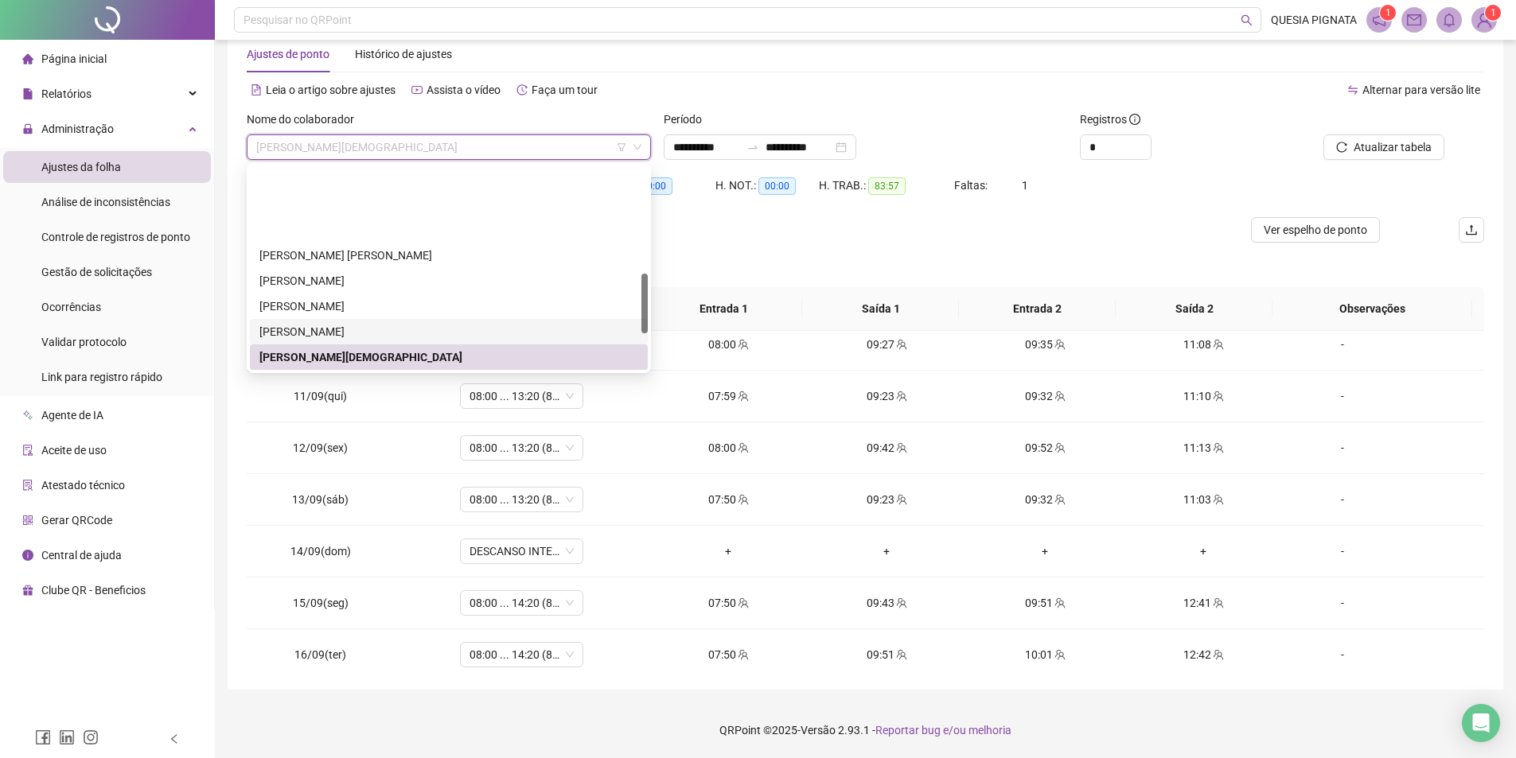
scroll to position [439, 0]
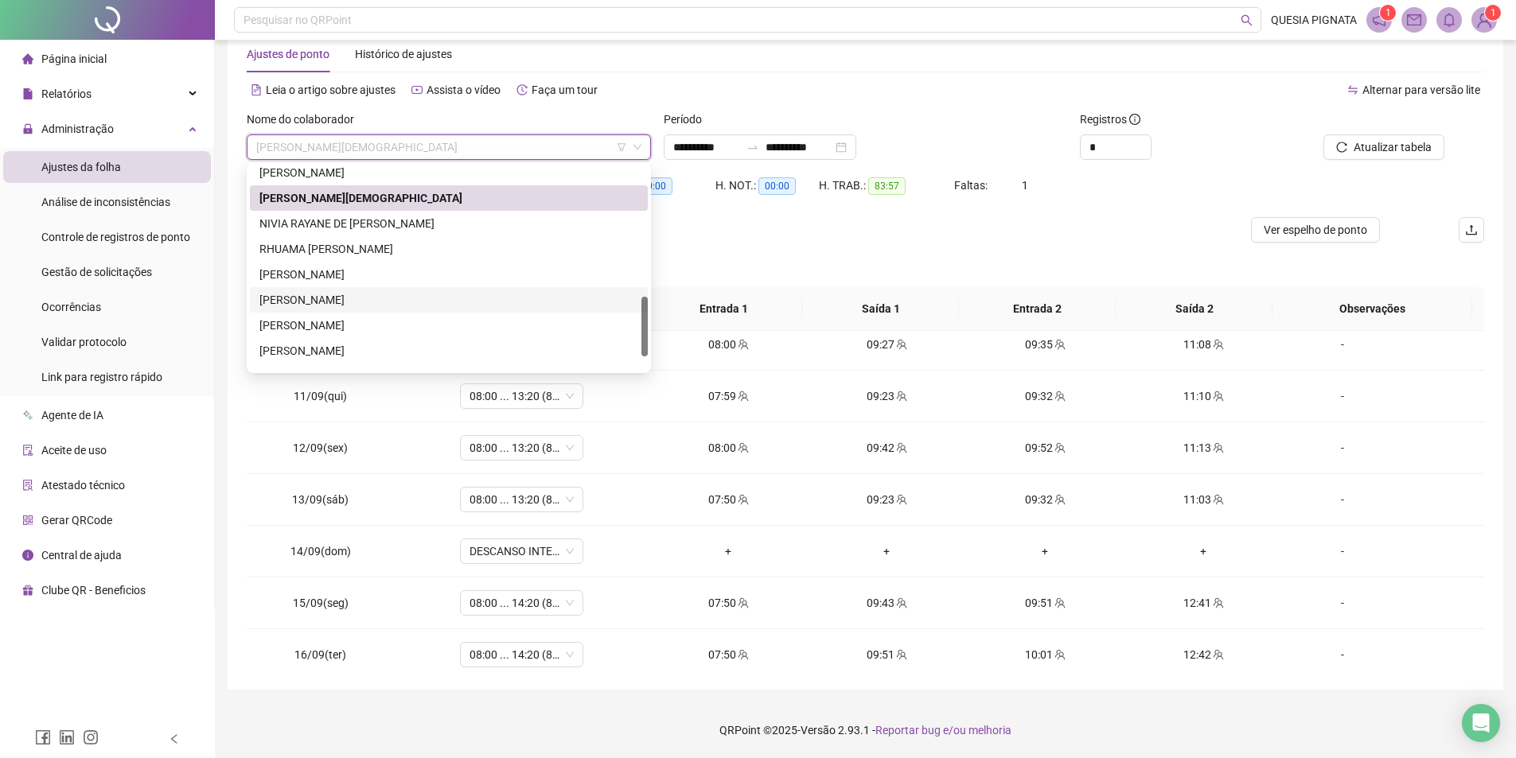
click at [384, 272] on div "SAMARA BERTOLDO NASCIMENTO SOUZA" at bounding box center [448, 275] width 379 height 18
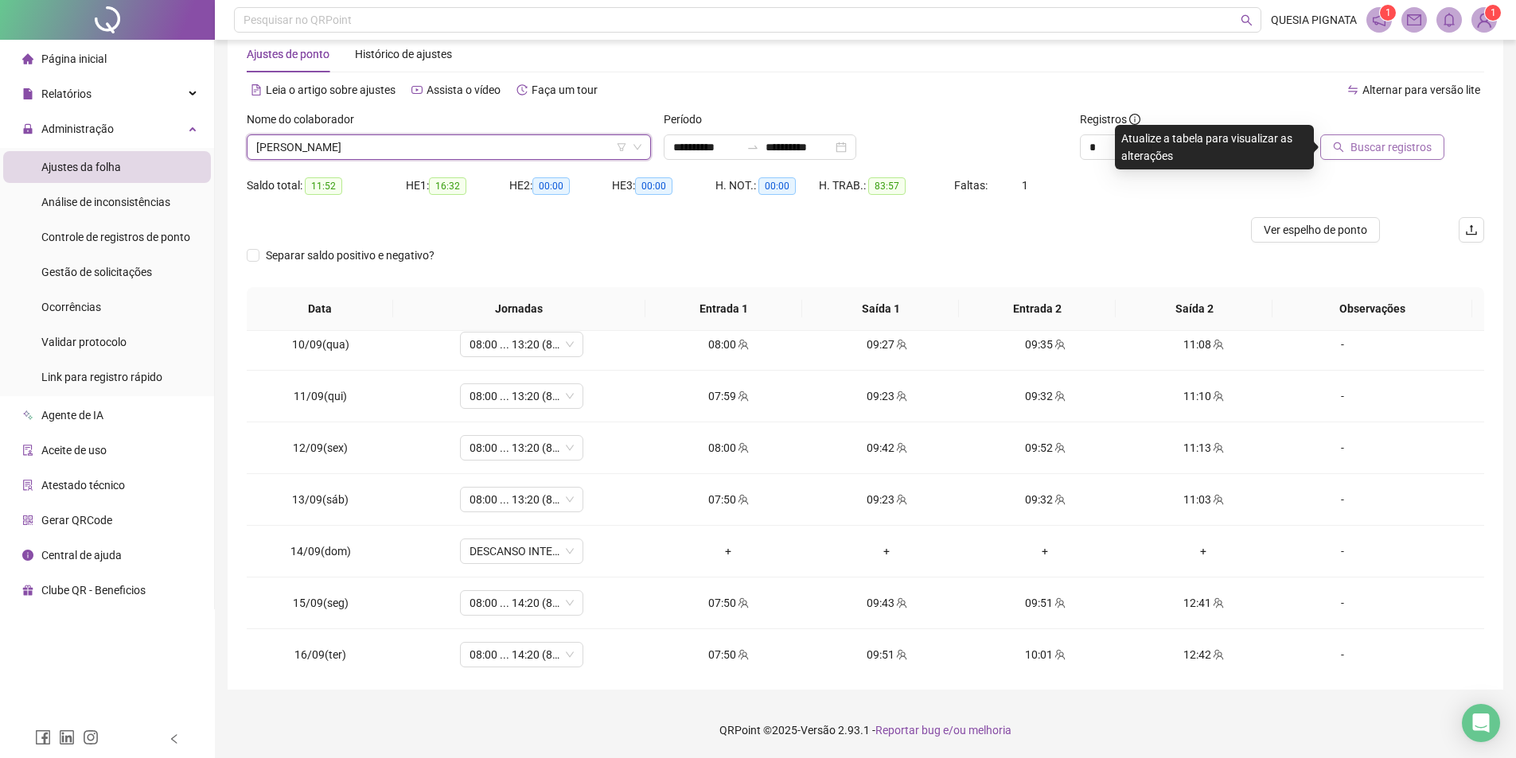
click at [1364, 155] on span "Buscar registros" at bounding box center [1390, 147] width 81 height 18
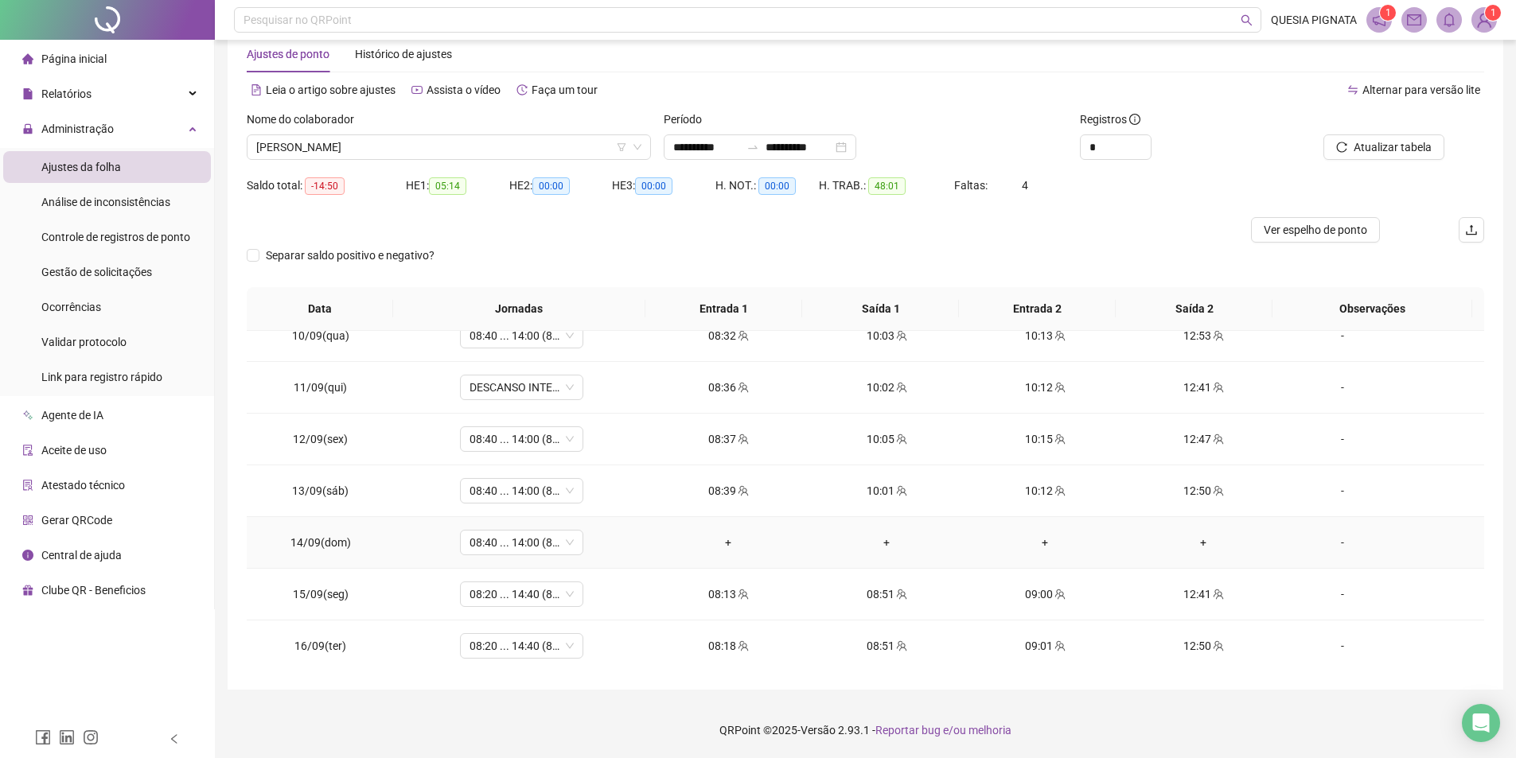
scroll to position [488, 0]
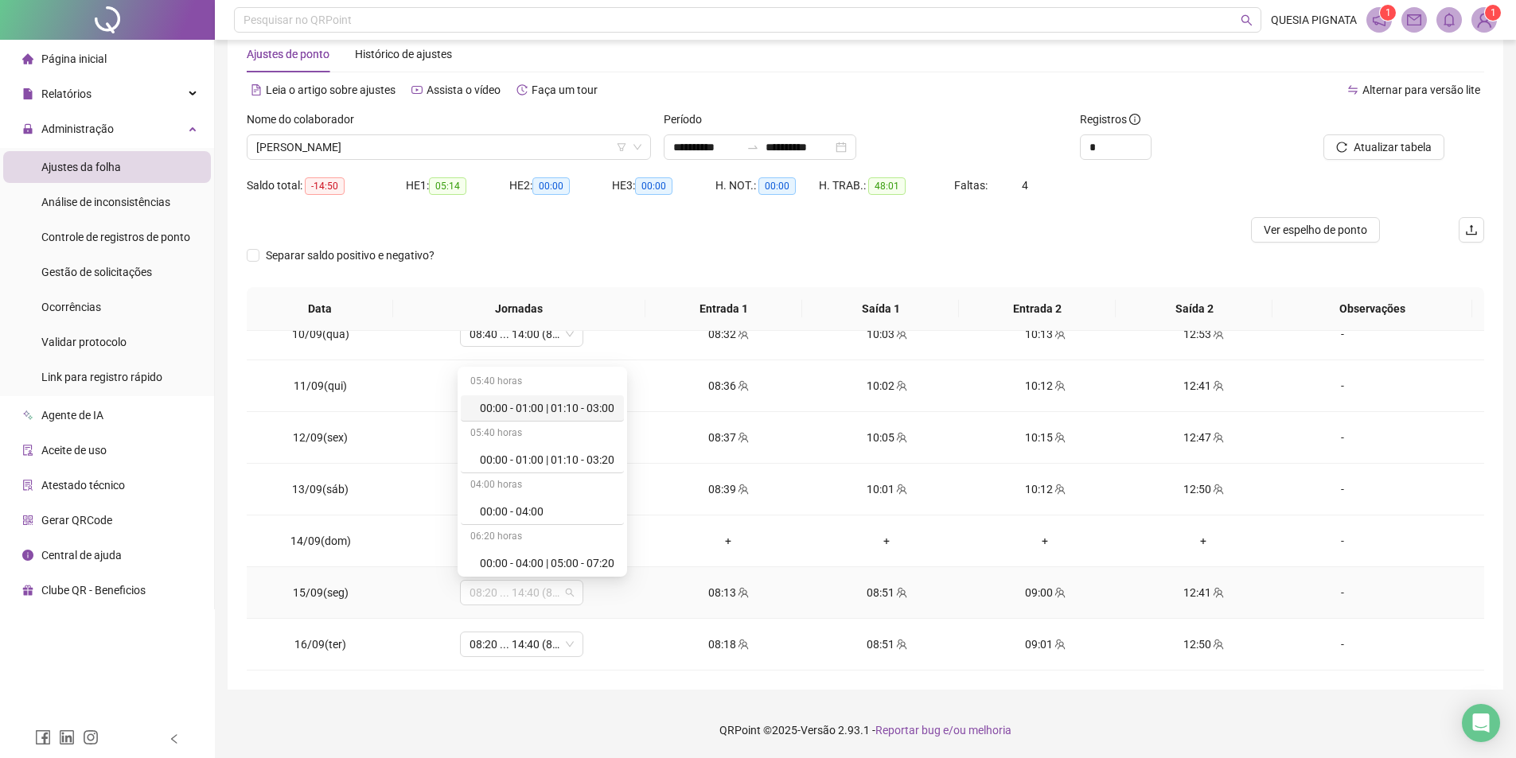
drag, startPoint x: 554, startPoint y: 592, endPoint x: 603, endPoint y: 598, distance: 49.6
click at [603, 598] on td "08:20 ... 14:40 (8 HORAS)" at bounding box center [522, 593] width 255 height 52
click at [477, 157] on span "SAMARA BERTOLDO NASCIMENTO SOUZA" at bounding box center [448, 147] width 385 height 24
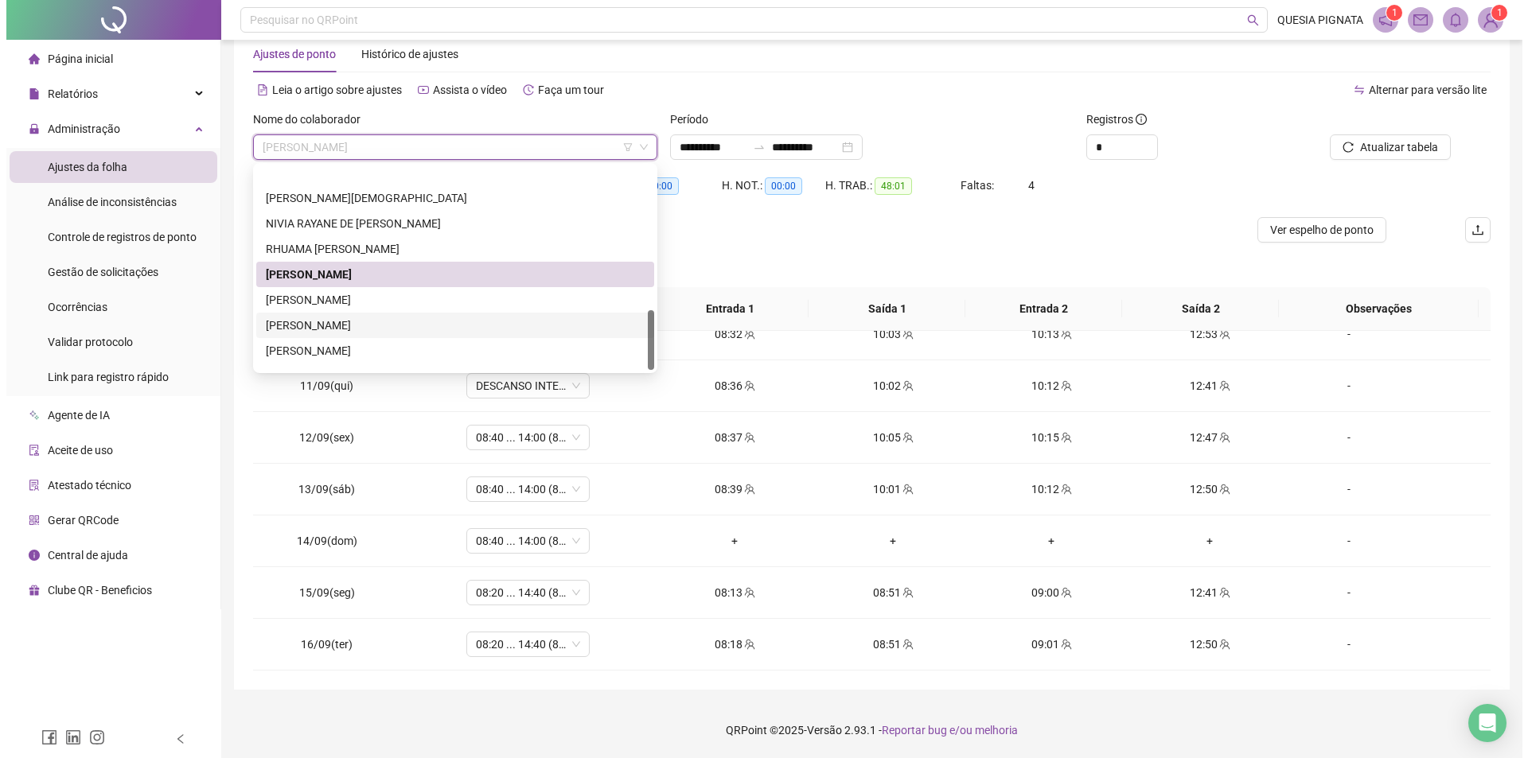
scroll to position [484, 0]
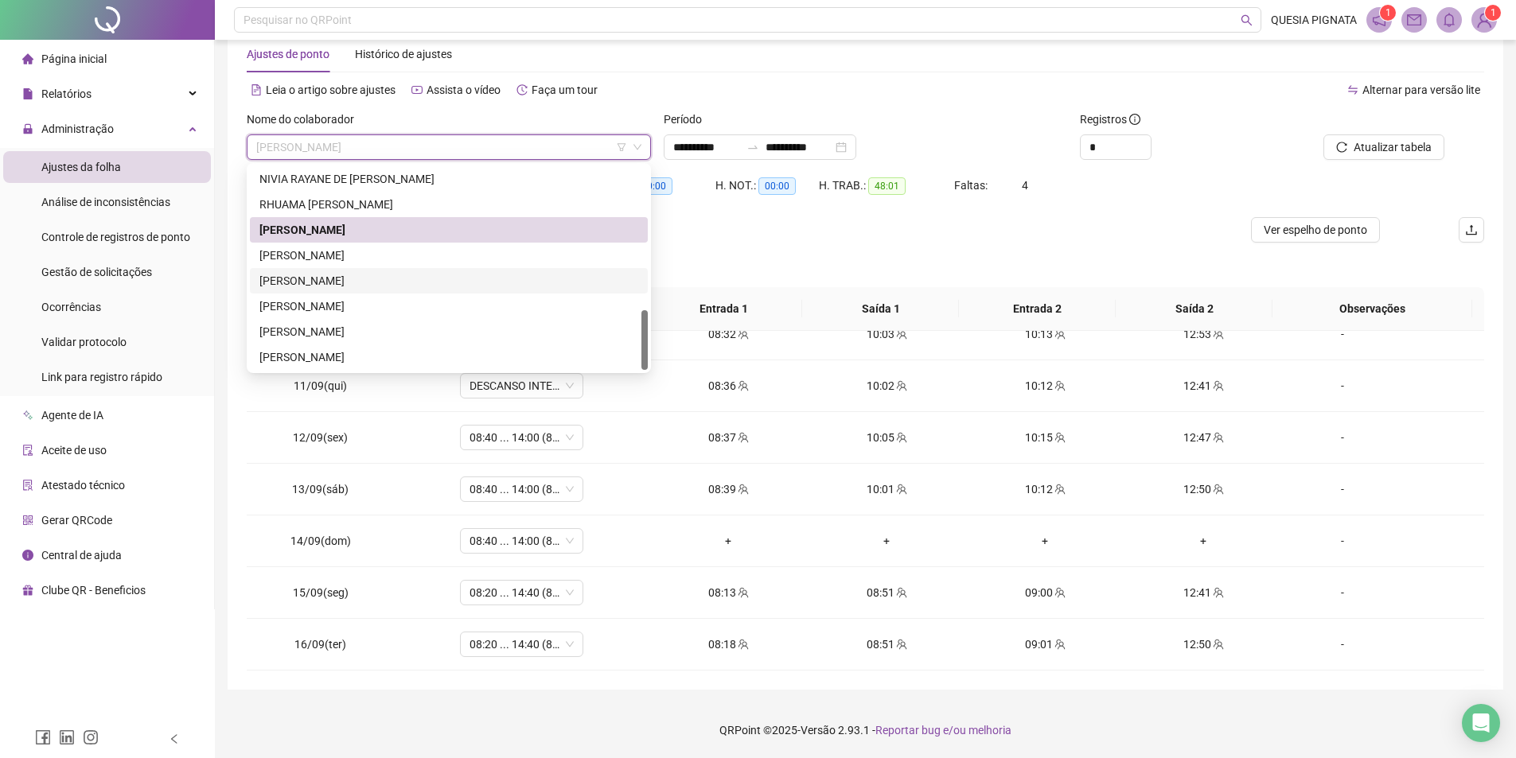
drag, startPoint x: 322, startPoint y: 286, endPoint x: 649, endPoint y: 298, distance: 327.2
click at [323, 286] on div "TALITA NASCIMENTO LIMA SANTOS" at bounding box center [448, 281] width 379 height 18
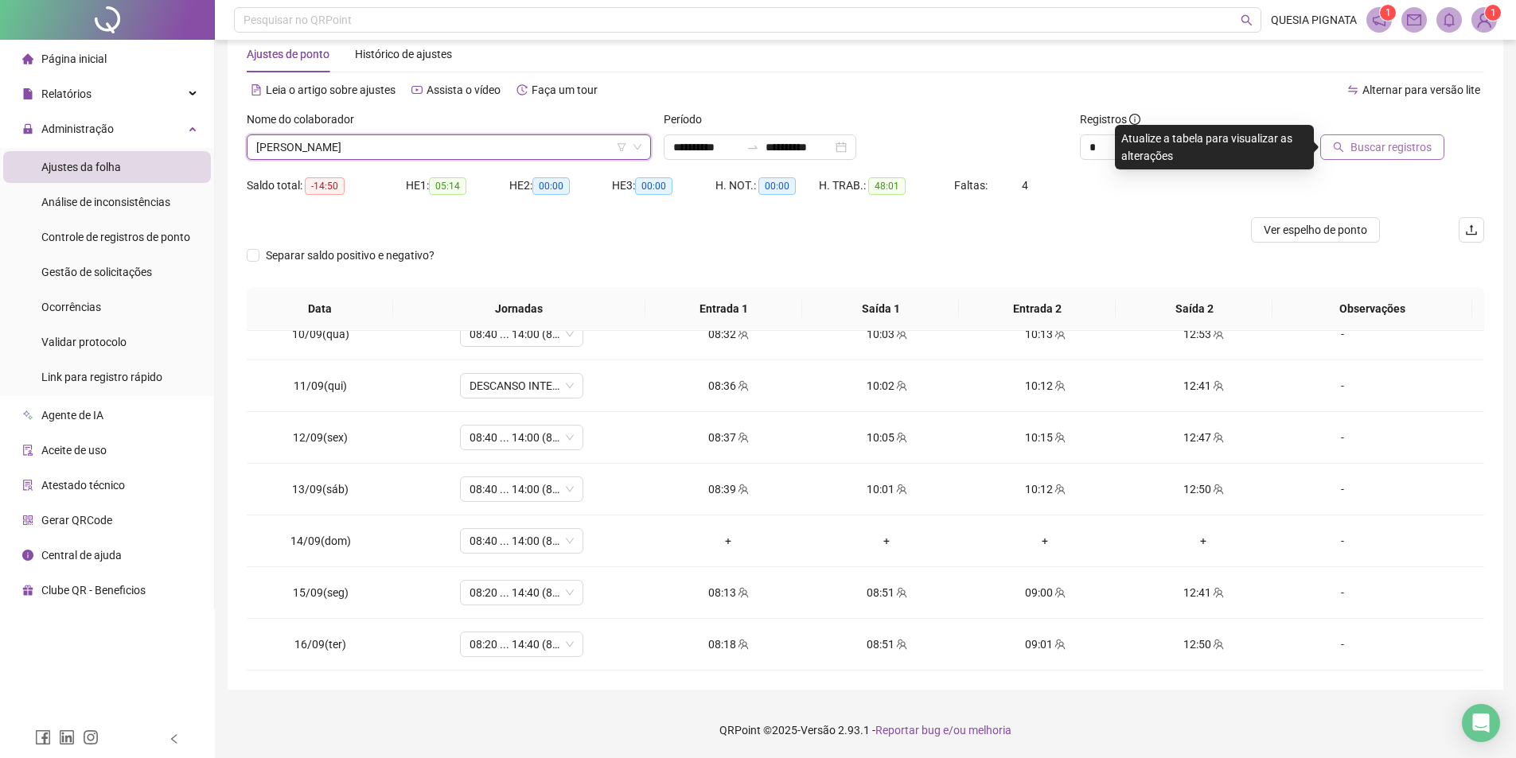
click at [1405, 154] on span "Buscar registros" at bounding box center [1390, 147] width 81 height 18
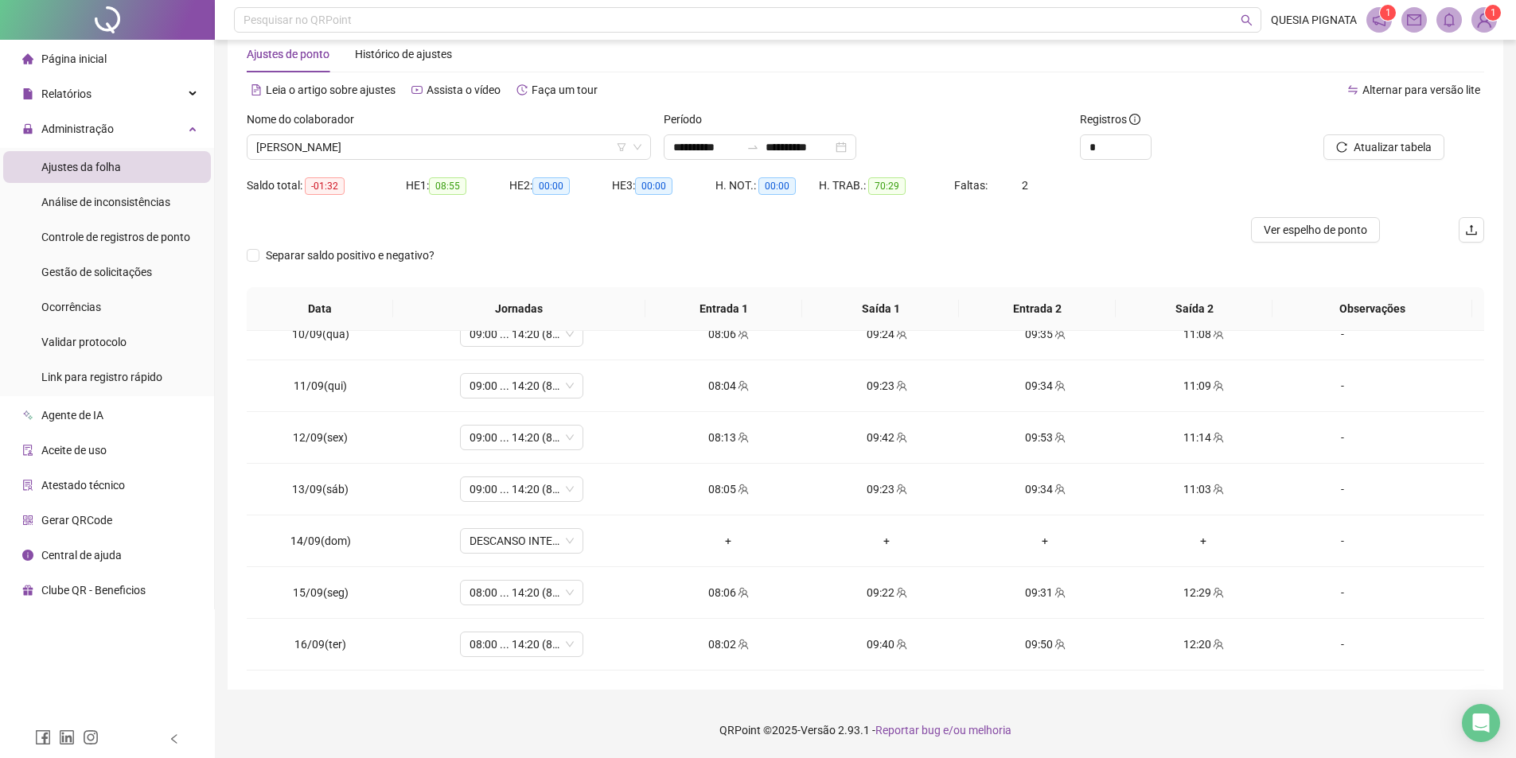
click at [1477, 17] on img at bounding box center [1484, 20] width 24 height 24
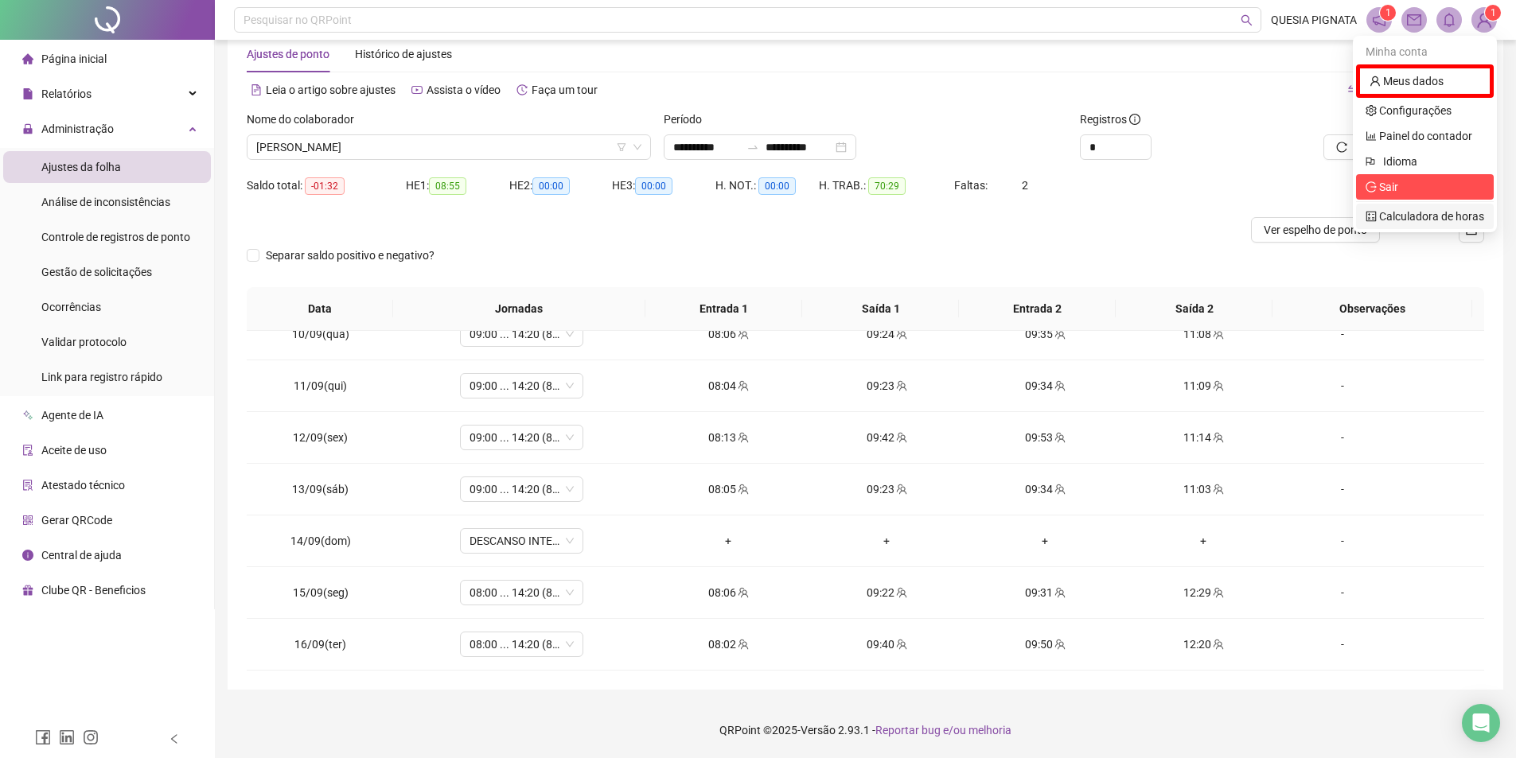
click at [1410, 192] on span "Sair" at bounding box center [1424, 187] width 119 height 18
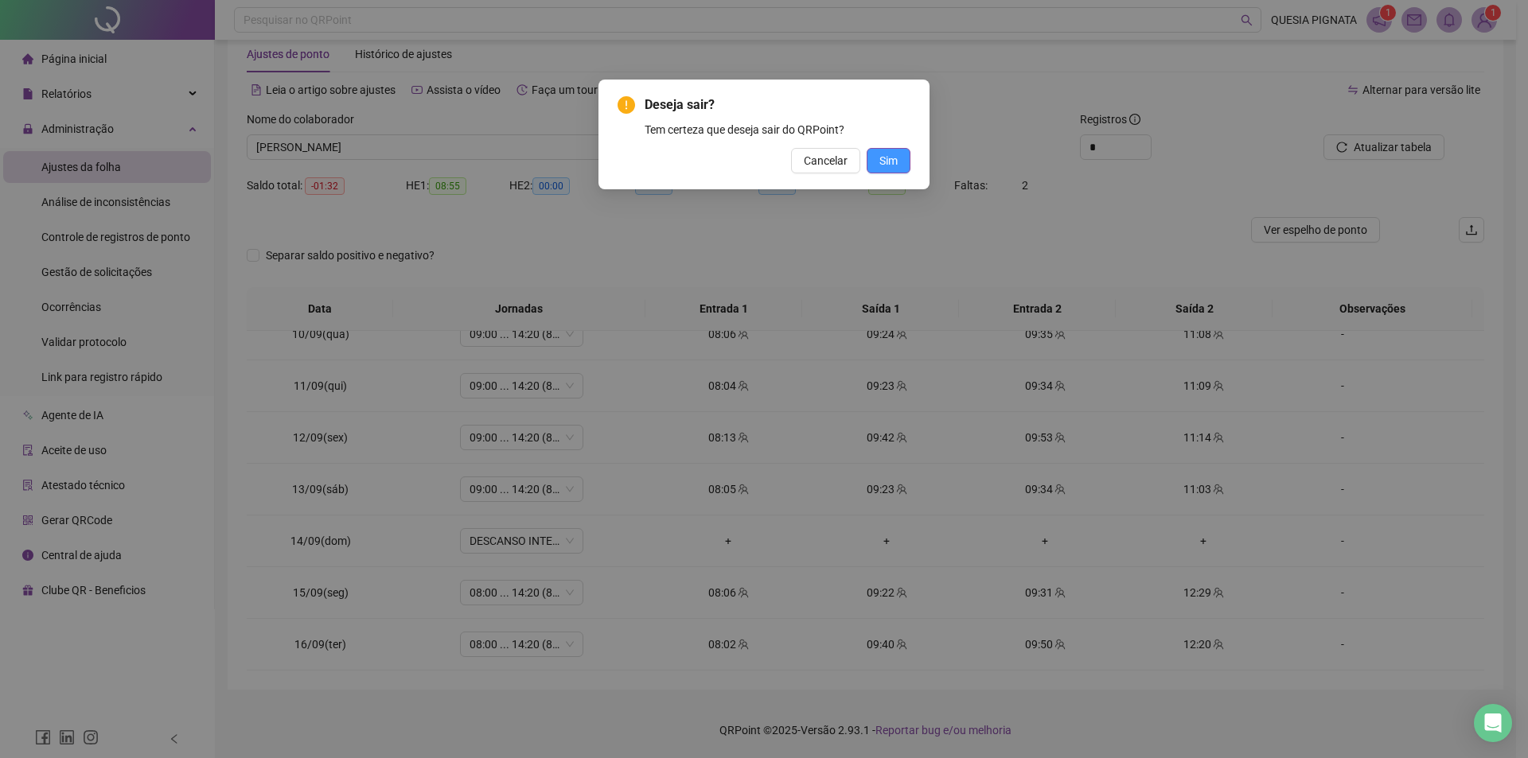
click at [896, 166] on span "Sim" at bounding box center [888, 161] width 18 height 18
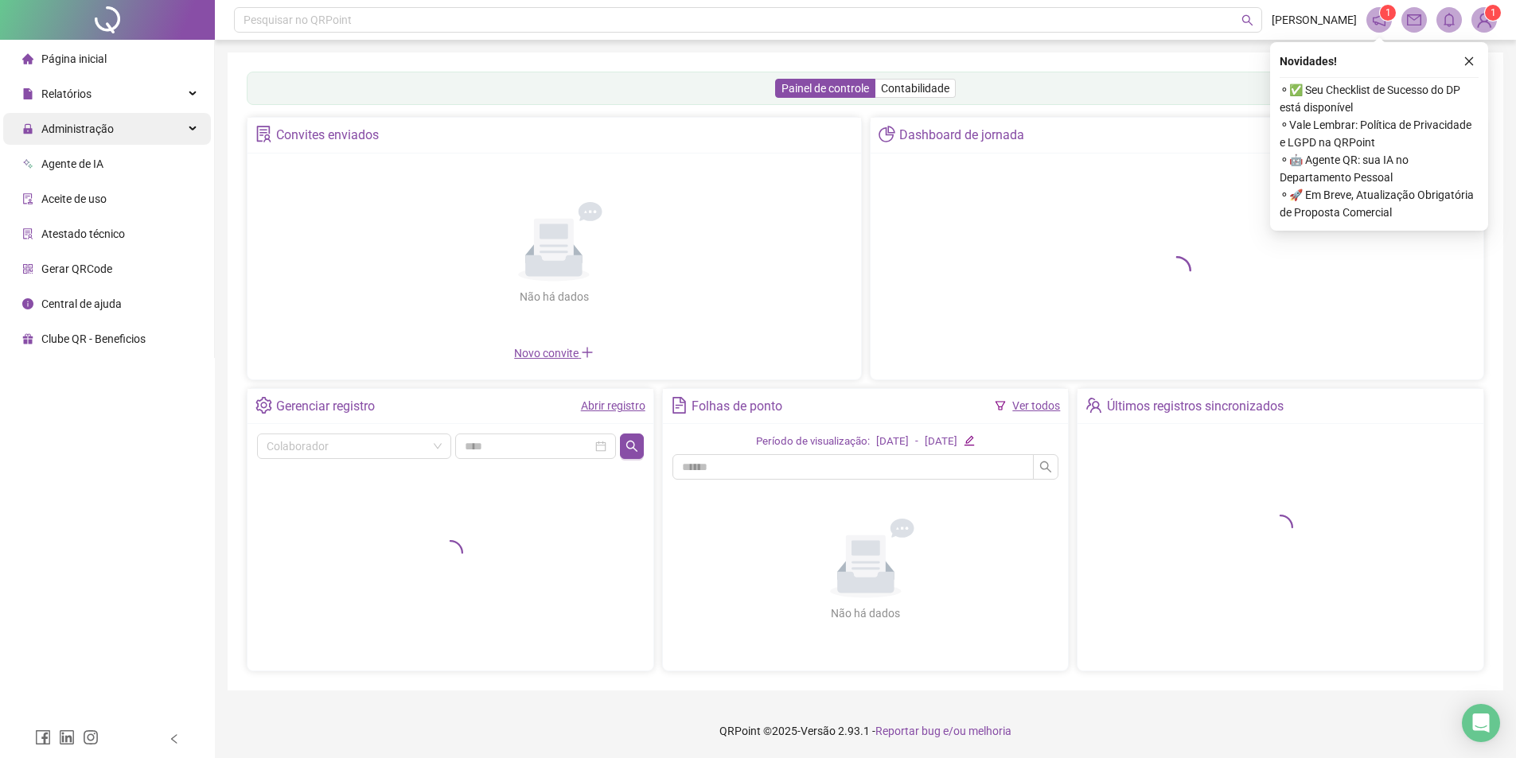
click at [142, 119] on div "Administração" at bounding box center [107, 129] width 208 height 32
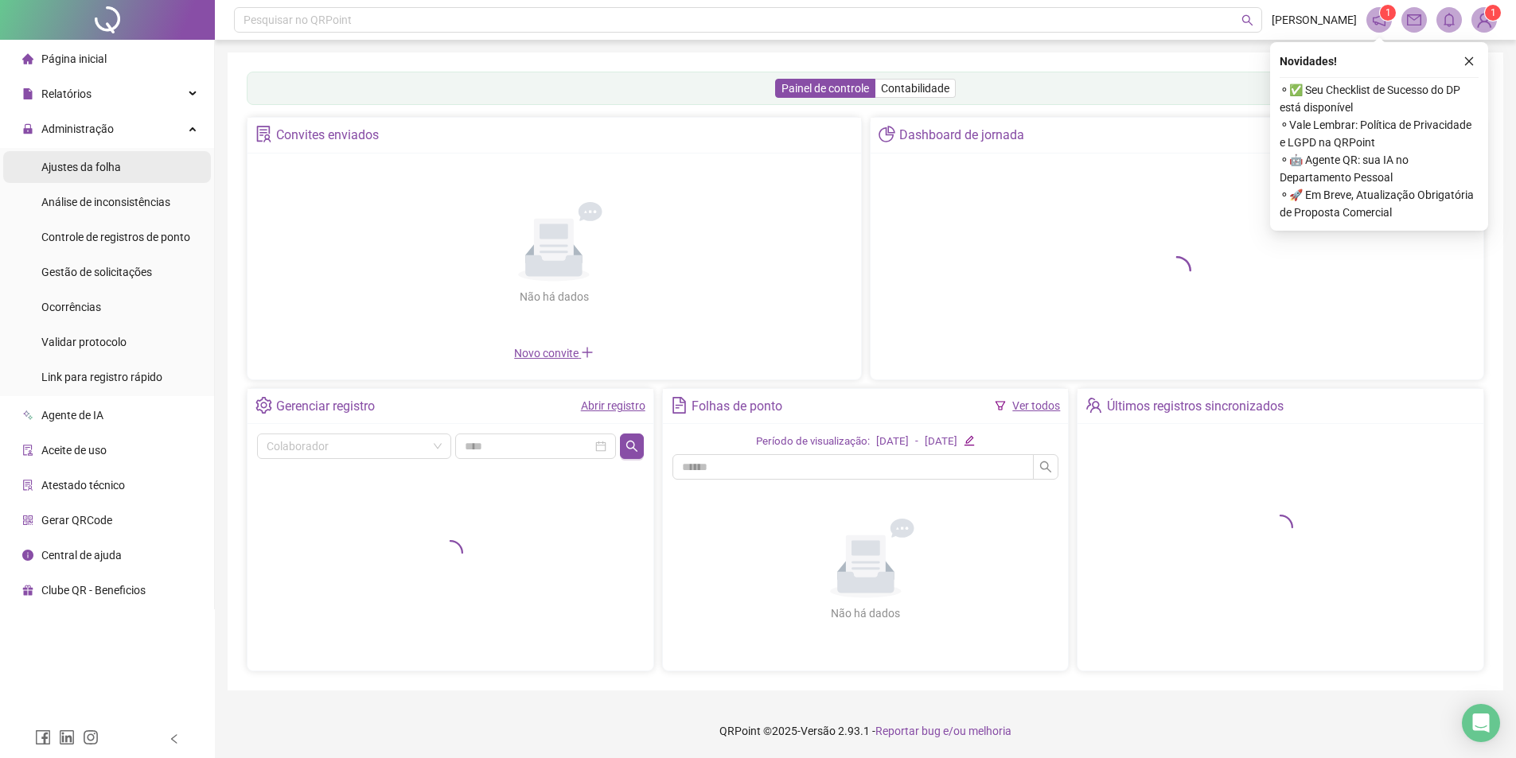
click at [121, 177] on li "Ajustes da folha" at bounding box center [107, 167] width 208 height 32
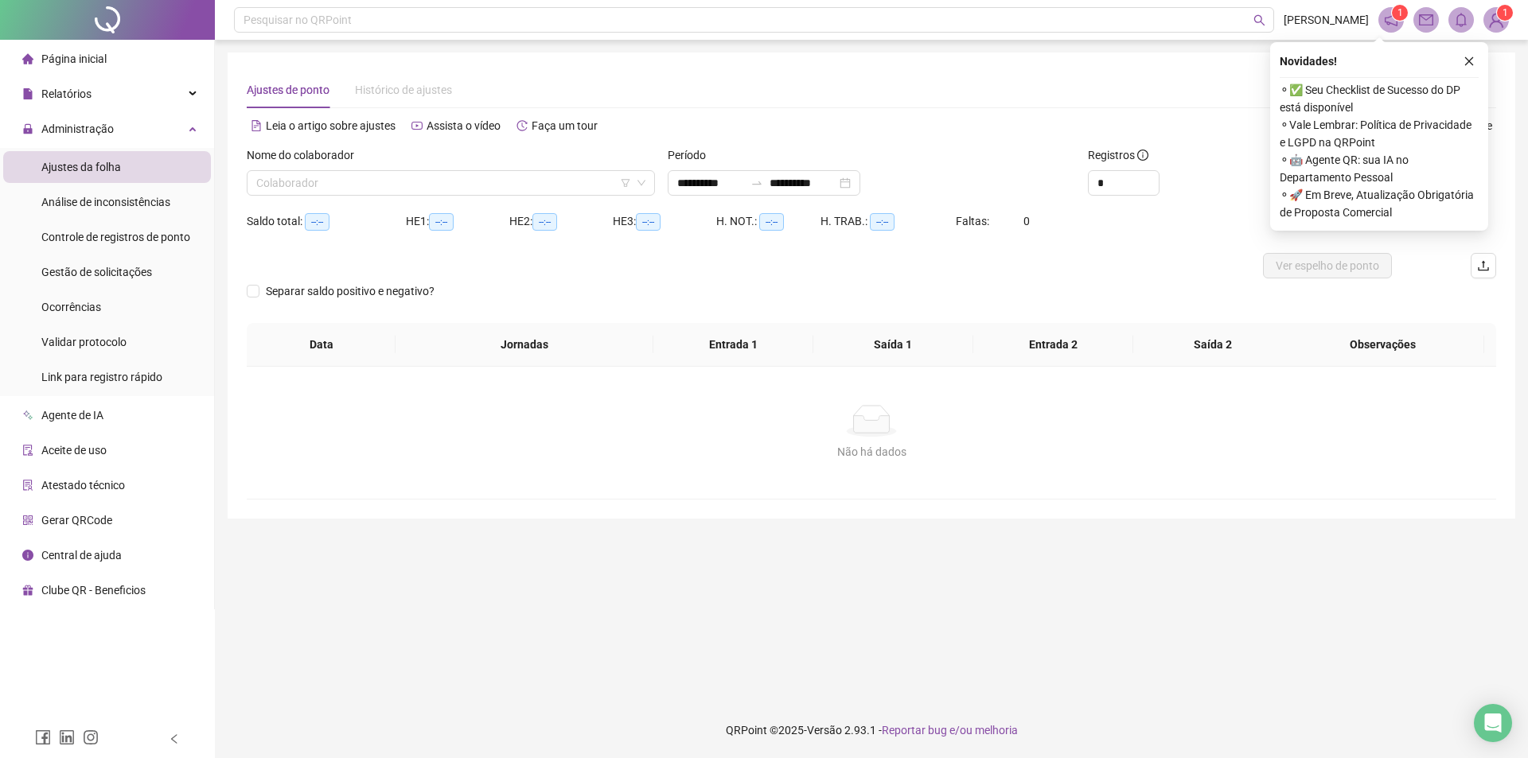
click at [384, 194] on div "Colaborador" at bounding box center [451, 182] width 408 height 25
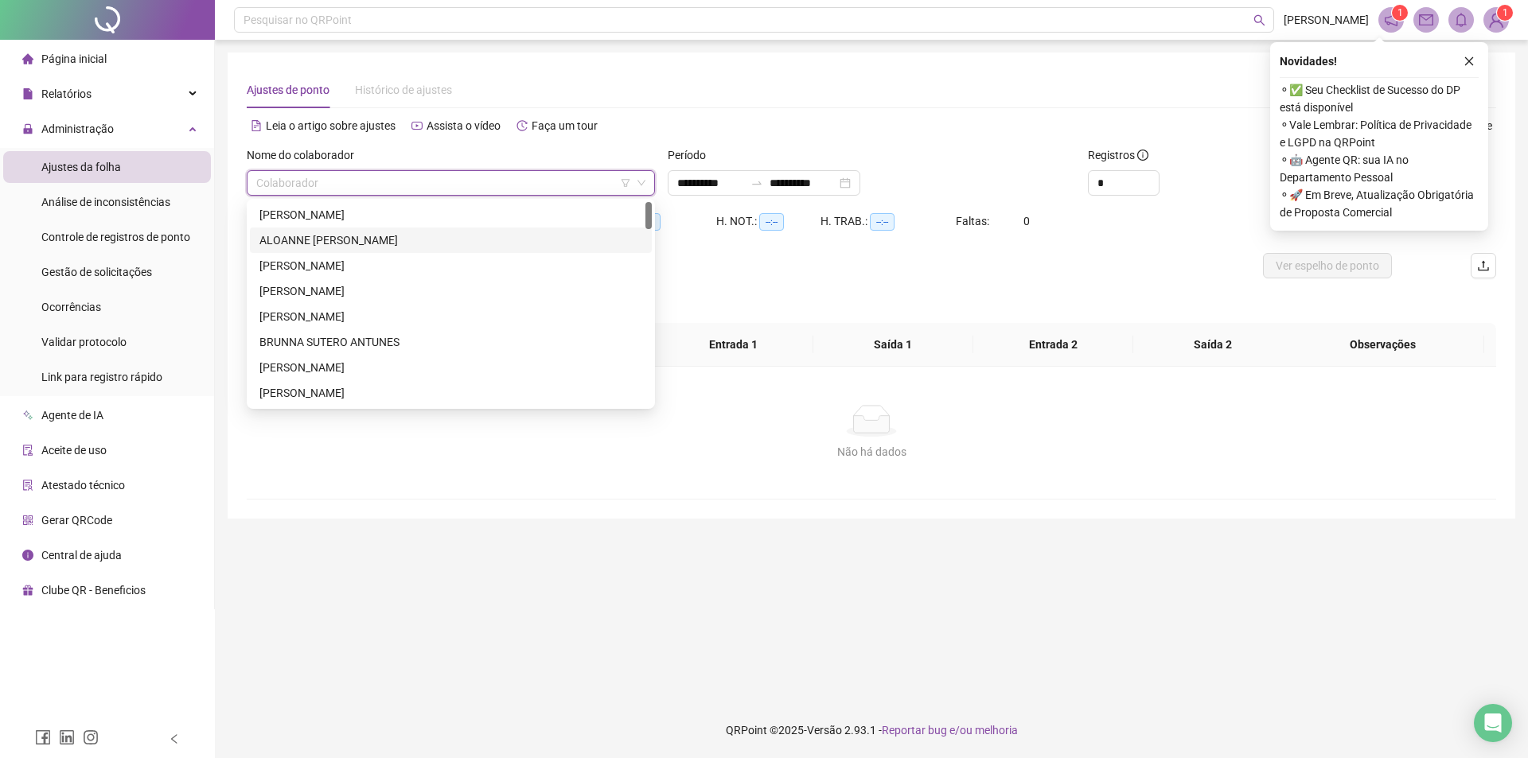
click at [384, 239] on div "ALOANNE CRISTINA MOTA DA SILVA" at bounding box center [450, 241] width 383 height 18
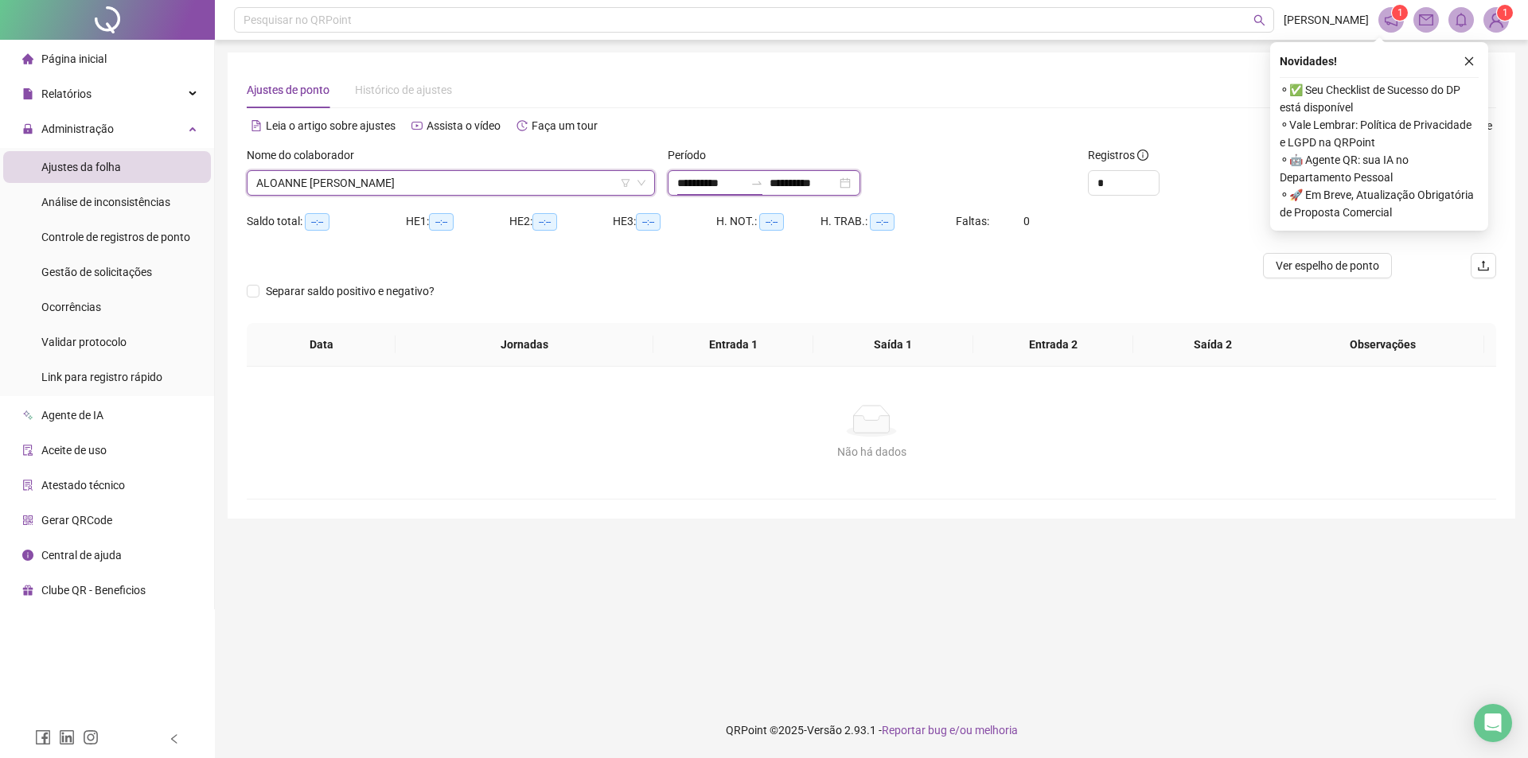
click at [690, 183] on input "**********" at bounding box center [710, 183] width 67 height 18
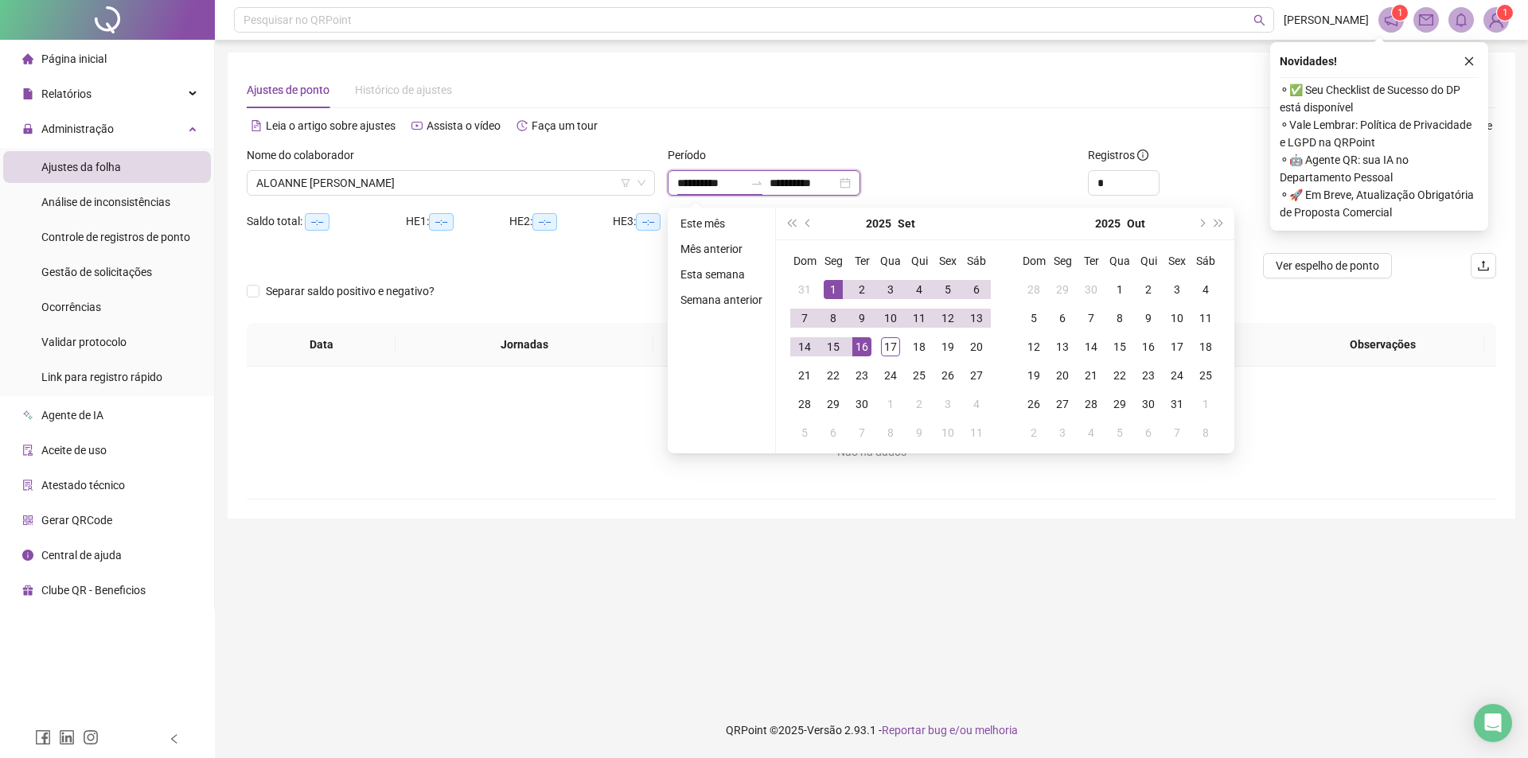
type input "**********"
click at [806, 226] on span "prev-year" at bounding box center [809, 224] width 8 height 8
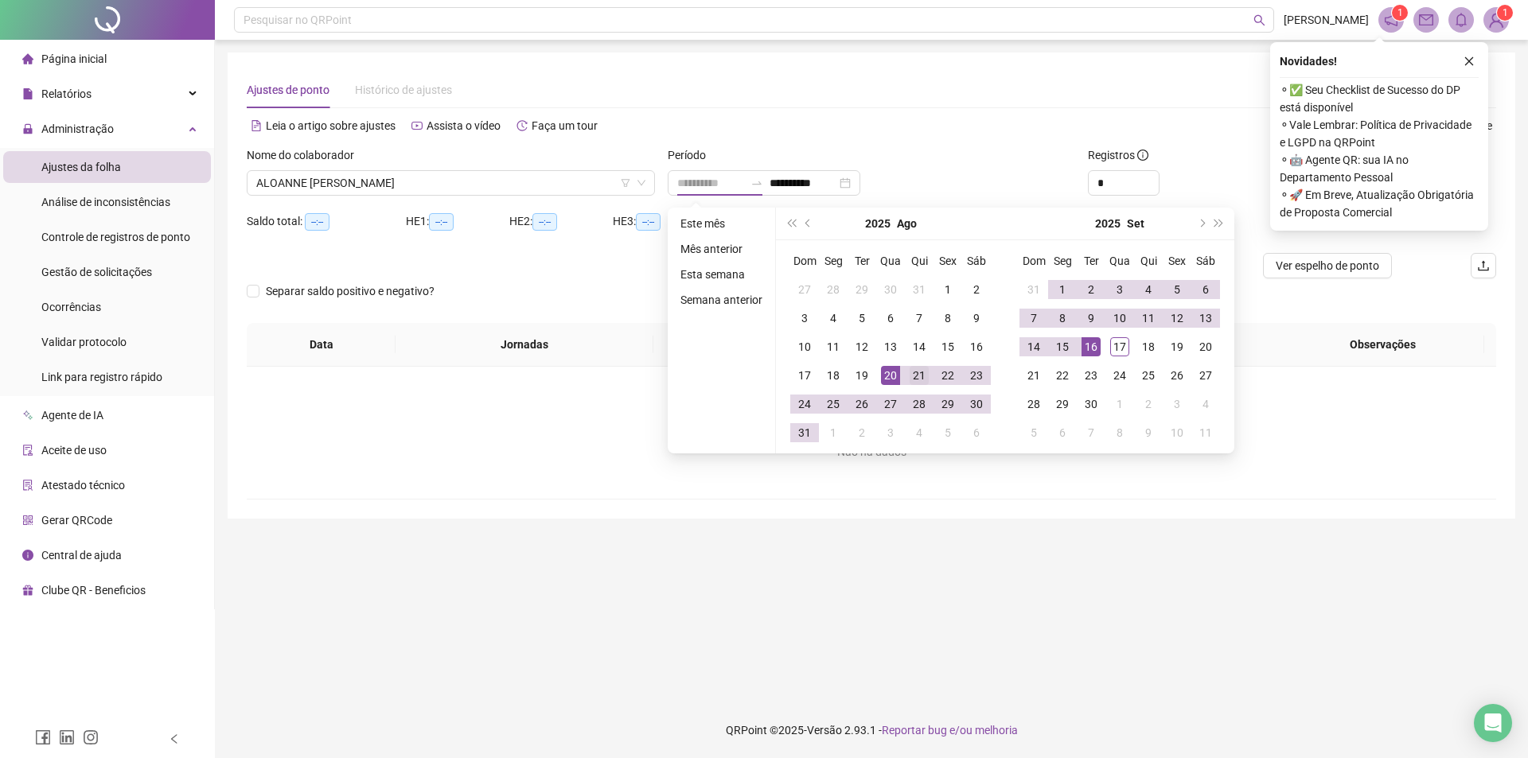
type input "**********"
click at [913, 376] on div "21" at bounding box center [918, 375] width 19 height 19
type input "**********"
click at [1081, 351] on div "16" at bounding box center [1090, 346] width 19 height 19
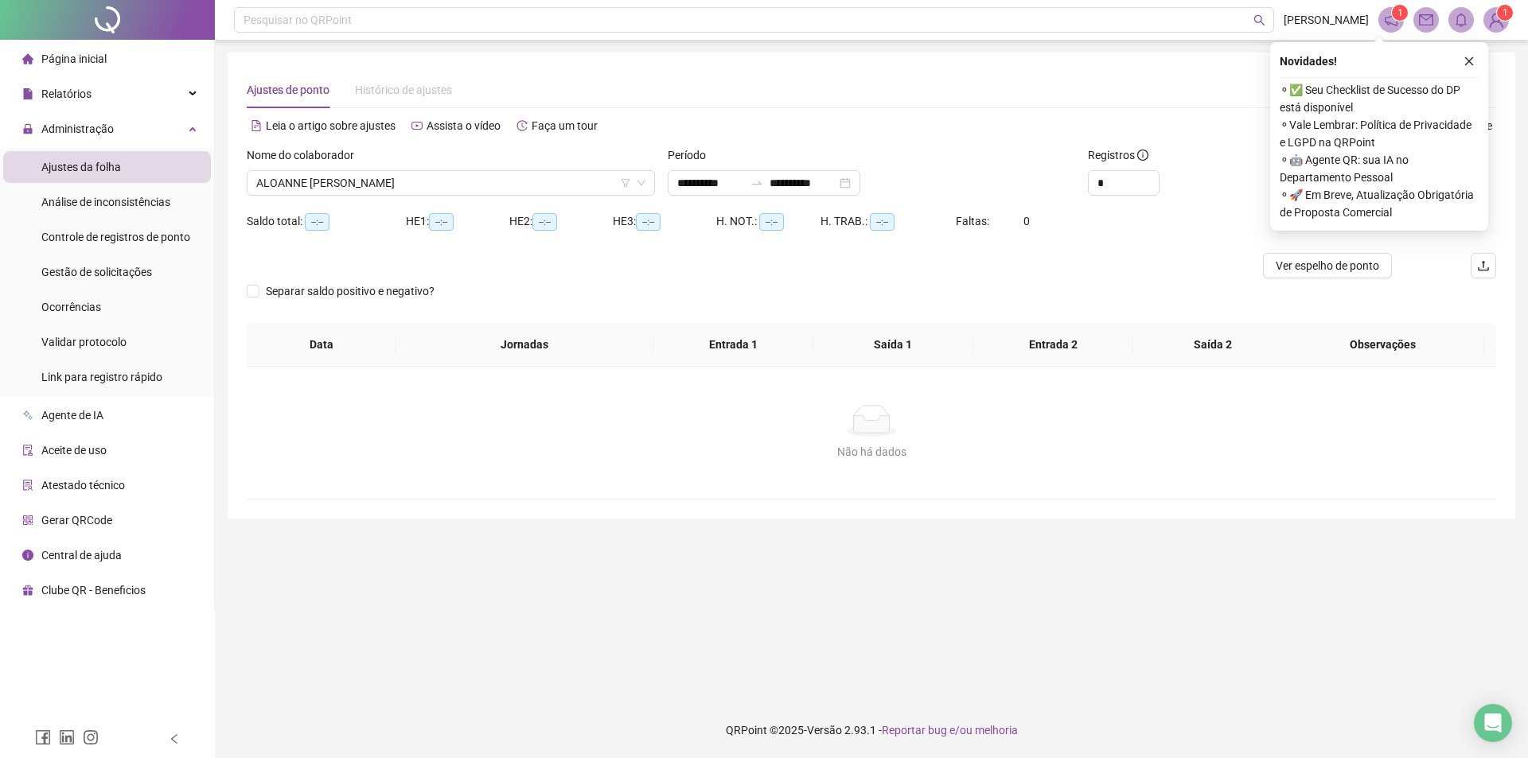
click at [1152, 143] on div "Alternar para versão lite" at bounding box center [1183, 133] width 625 height 25
click at [1470, 55] on button "button" at bounding box center [1468, 61] width 19 height 19
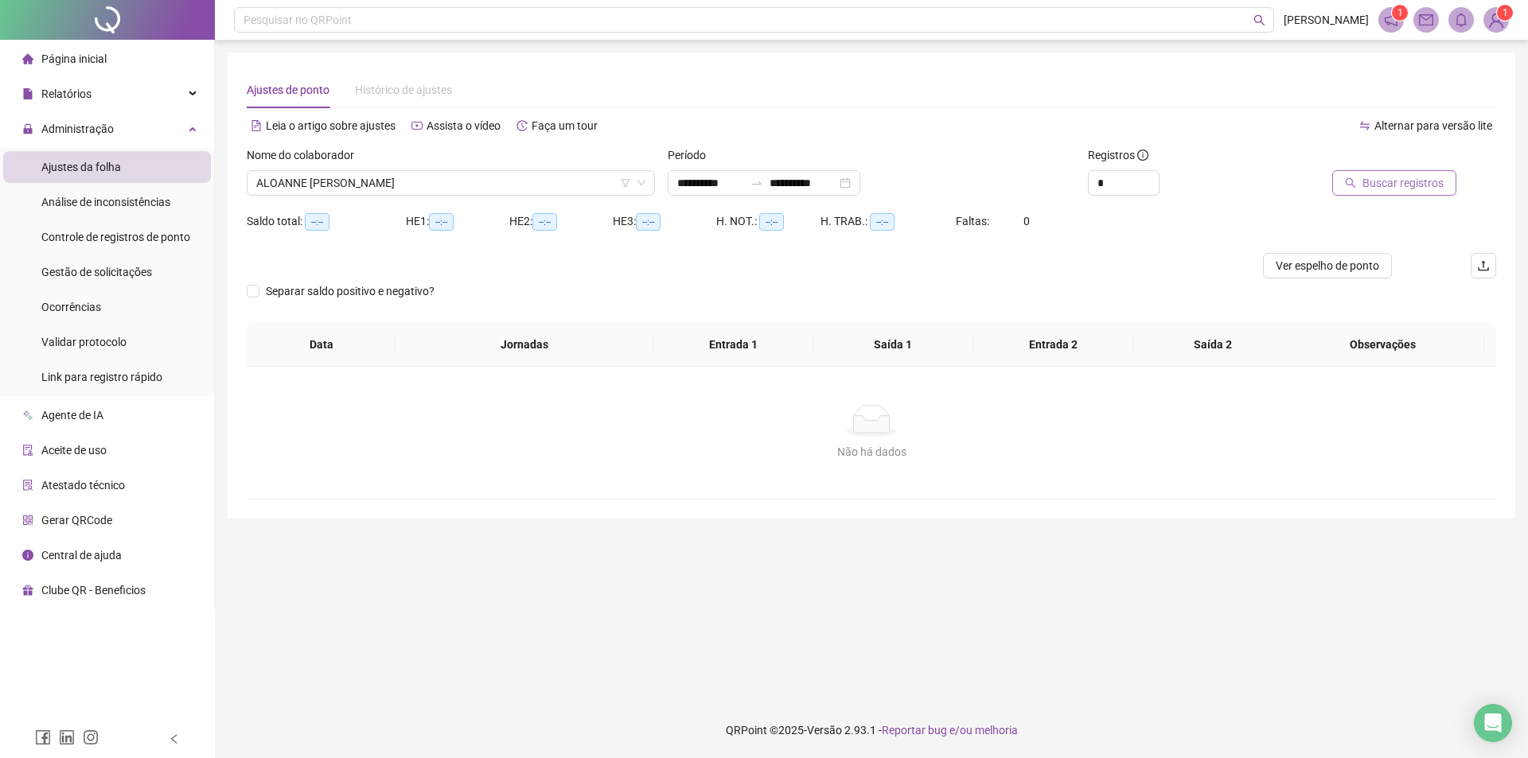
click at [1392, 194] on button "Buscar registros" at bounding box center [1394, 182] width 124 height 25
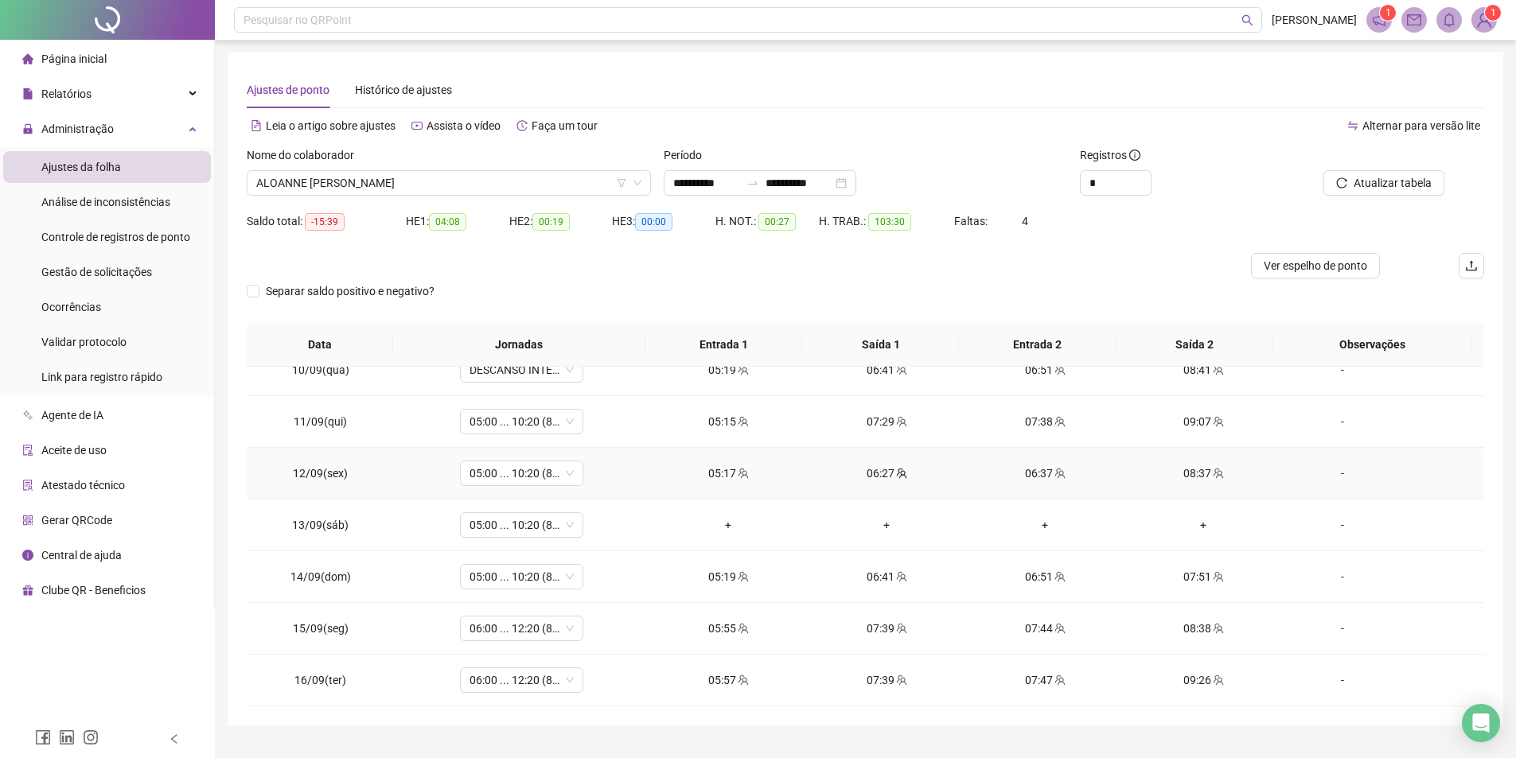
scroll to position [36, 0]
